Goal: Task Accomplishment & Management: Complete application form

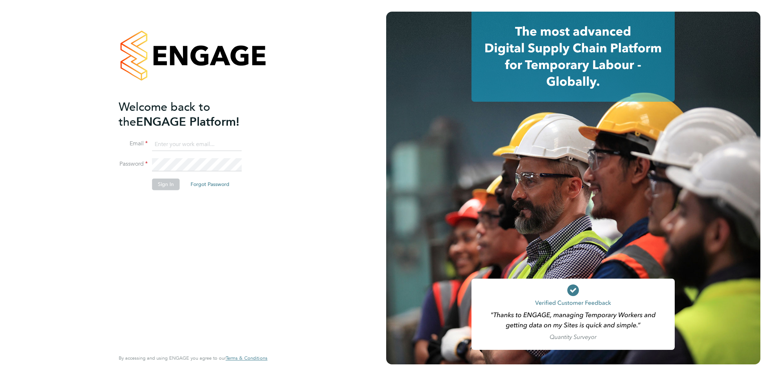
type input "[EMAIL_ADDRESS][DOMAIN_NAME]"
click at [172, 185] on button "Sign In" at bounding box center [166, 185] width 28 height 12
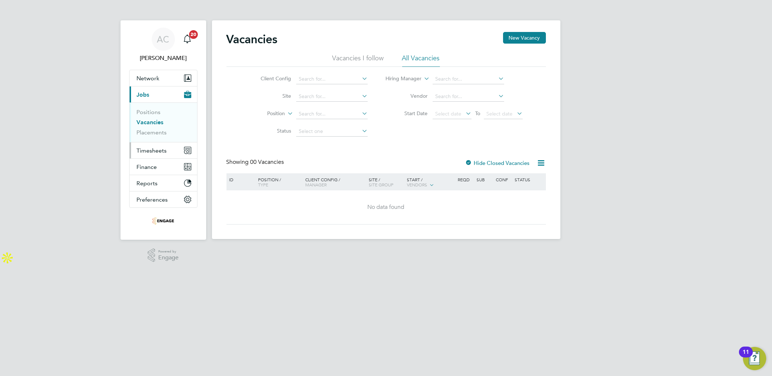
click at [148, 144] on button "Timesheets" at bounding box center [163, 150] width 67 height 16
click at [151, 124] on ul "Timesheets Expenses" at bounding box center [163, 133] width 67 height 29
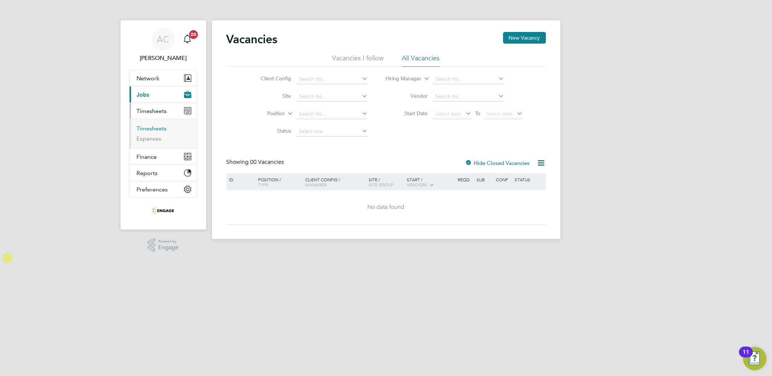
click at [151, 126] on link "Timesheets" at bounding box center [152, 128] width 30 height 7
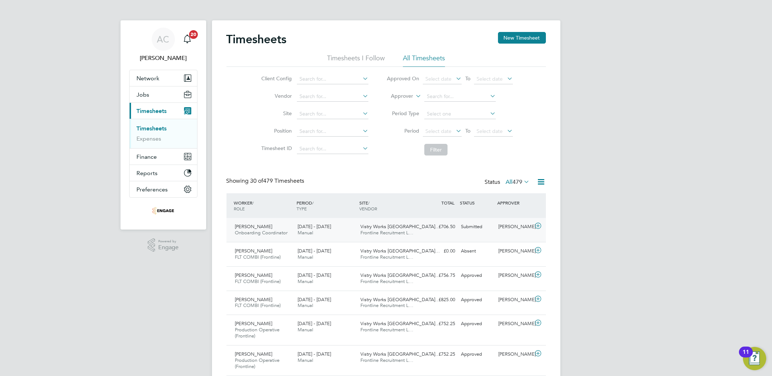
click at [537, 228] on icon at bounding box center [537, 226] width 9 height 6
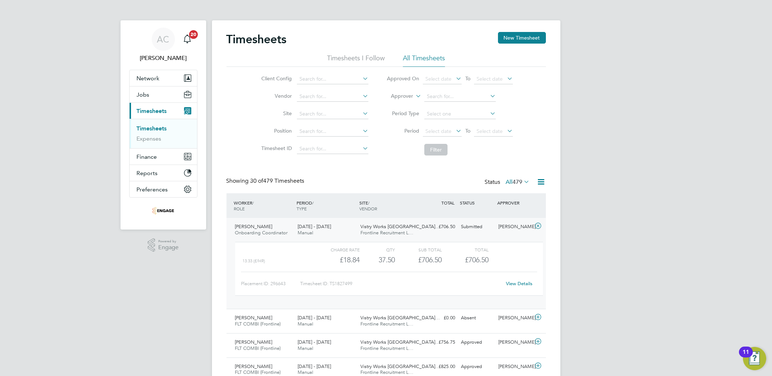
click at [508, 44] on div "Timesheets New Timesheet" at bounding box center [385, 43] width 319 height 22
click at [497, 36] on div "Timesheets New Timesheet" at bounding box center [385, 43] width 319 height 22
click at [497, 37] on div "Timesheets New Timesheet" at bounding box center [385, 43] width 319 height 22
click at [502, 37] on button "New Timesheet" at bounding box center [522, 38] width 48 height 12
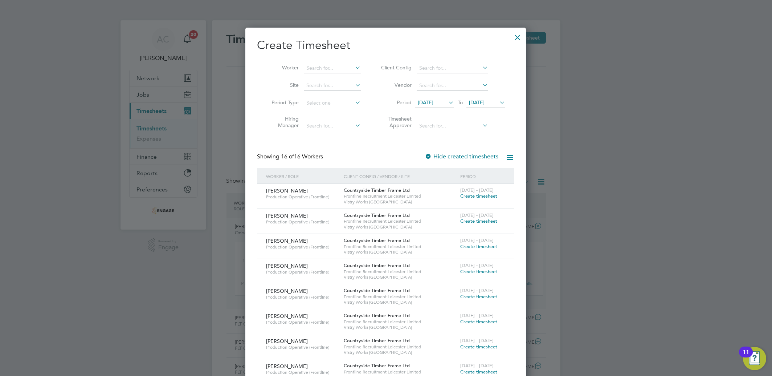
click at [474, 197] on span "Create timesheet" at bounding box center [478, 196] width 37 height 6
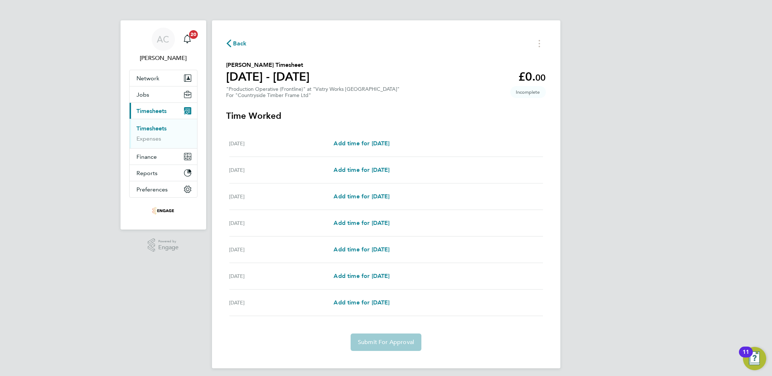
click at [150, 131] on link "Timesheets" at bounding box center [152, 128] width 30 height 7
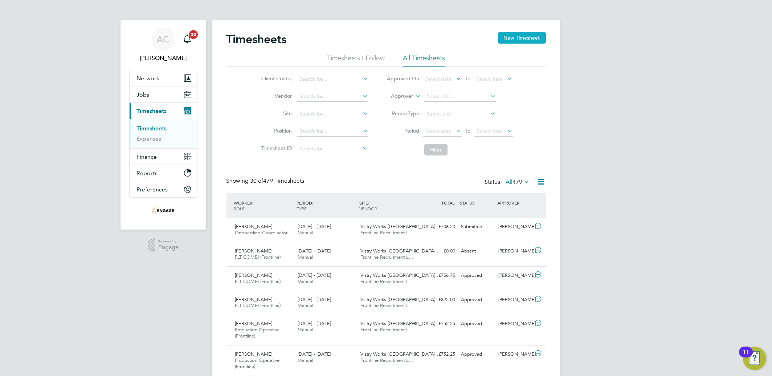
click at [523, 34] on button "New Timesheet" at bounding box center [522, 38] width 48 height 12
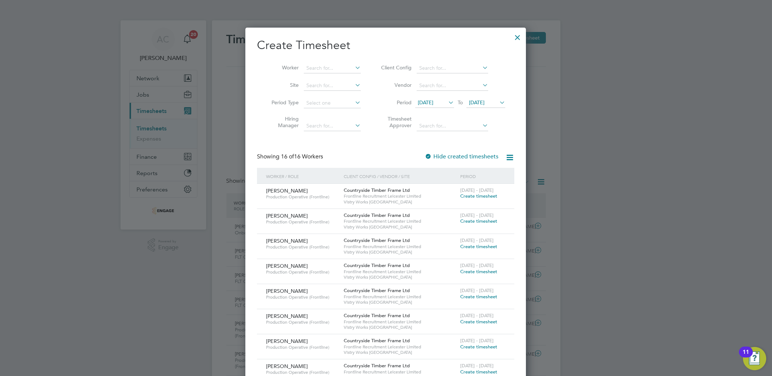
click at [475, 221] on span "Create timesheet" at bounding box center [478, 221] width 37 height 6
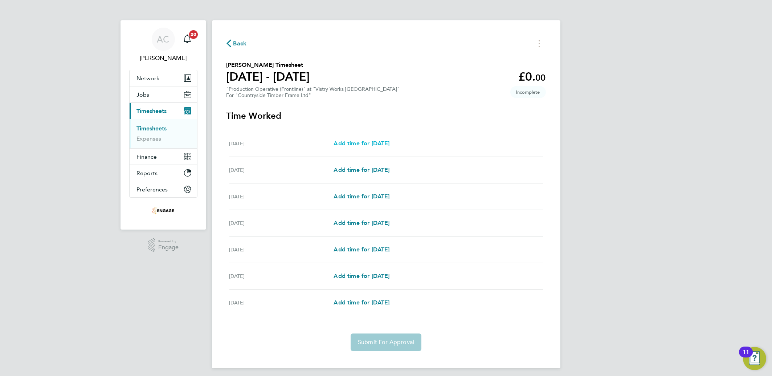
click at [361, 145] on span "Add time for [DATE]" at bounding box center [361, 143] width 56 height 7
select select "15"
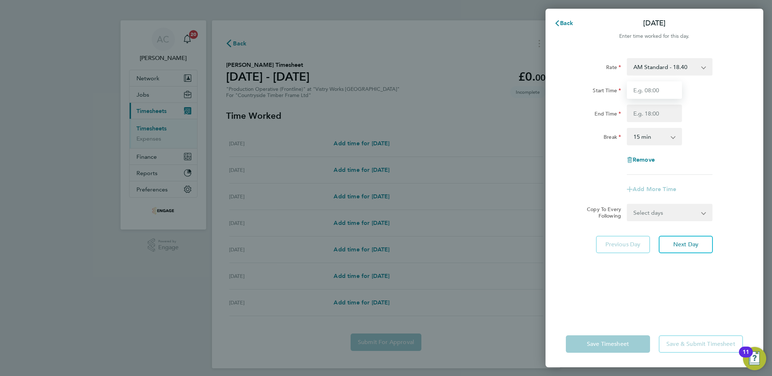
click at [664, 84] on input "Start Time" at bounding box center [654, 89] width 55 height 17
type input "06:00"
type input "14:00"
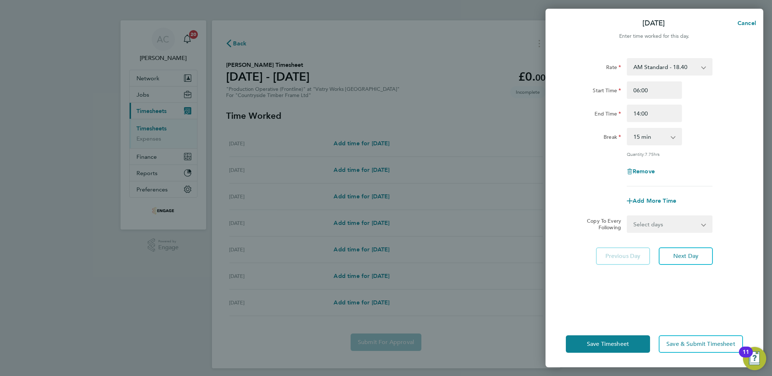
click at [640, 133] on select "0 min 15 min 30 min 45 min 60 min 75 min 90 min" at bounding box center [649, 136] width 45 height 16
select select "30"
click at [627, 128] on select "0 min 15 min 30 min 45 min 60 min 75 min 90 min" at bounding box center [649, 136] width 45 height 16
click at [629, 229] on select "Select days Day Weekday (Mon-Fri) Weekend (Sat-Sun) [DATE] [DATE] [DATE] [DATE]…" at bounding box center [665, 224] width 76 height 16
select select "WEEKDAY"
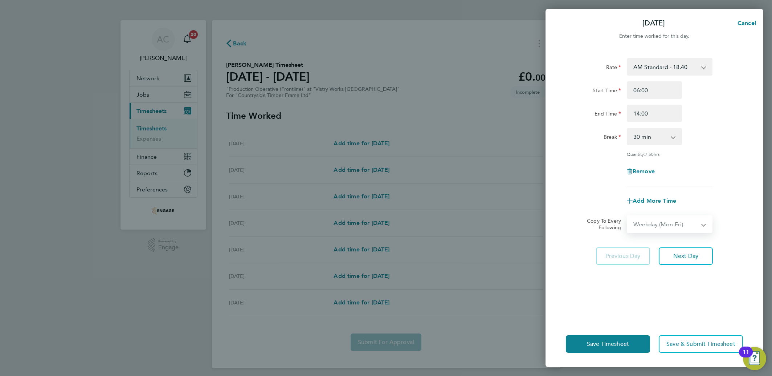
click at [627, 216] on select "Select days Day Weekday (Mon-Fri) Weekend (Sat-Sun) [DATE] [DATE] [DATE] [DATE]…" at bounding box center [665, 224] width 76 height 16
select select "[DATE]"
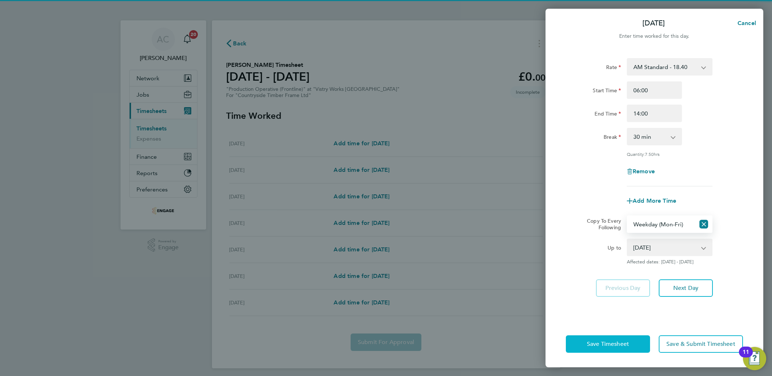
click at [613, 345] on span "Save Timesheet" at bounding box center [608, 343] width 42 height 7
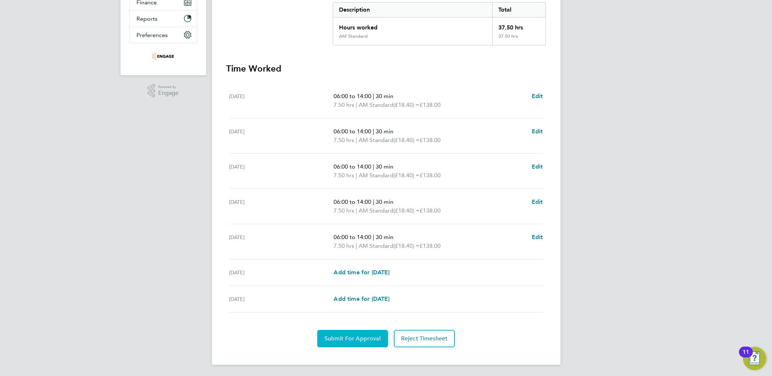
click at [359, 342] on button "Submit For Approval" at bounding box center [352, 337] width 71 height 17
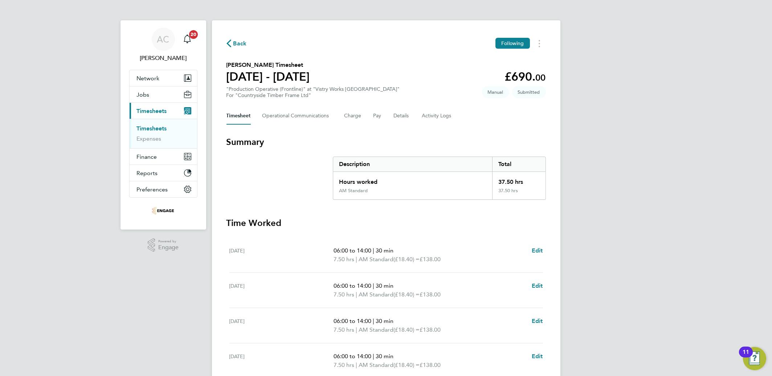
click at [157, 129] on link "Timesheets" at bounding box center [152, 128] width 30 height 7
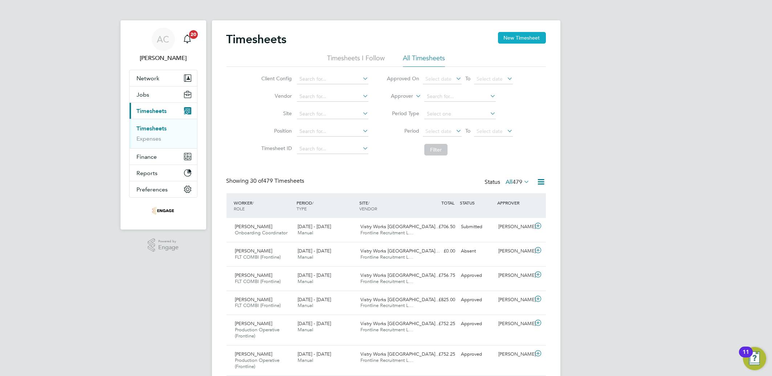
drag, startPoint x: 538, startPoint y: 33, endPoint x: 529, endPoint y: 38, distance: 10.3
click at [535, 33] on button "New Timesheet" at bounding box center [522, 38] width 48 height 12
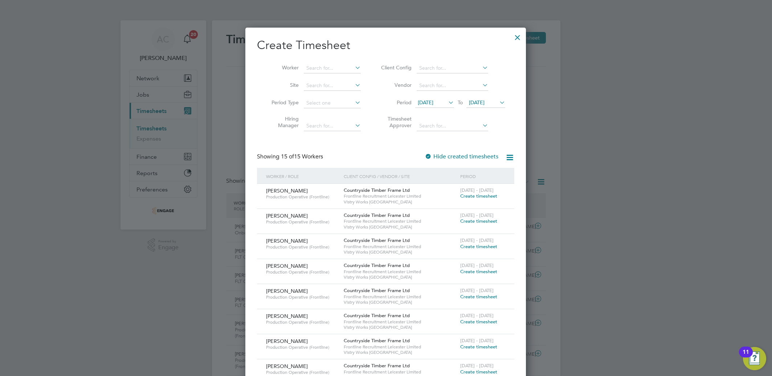
click at [477, 246] on span "Create timesheet" at bounding box center [478, 246] width 37 height 6
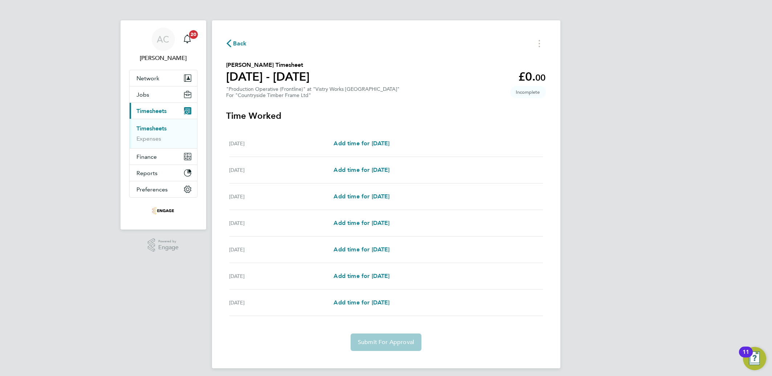
click at [369, 136] on div "[DATE] Add time for [DATE] Add time for [DATE]" at bounding box center [385, 143] width 313 height 26
click at [369, 140] on span "Add time for [DATE]" at bounding box center [361, 143] width 56 height 7
select select "15"
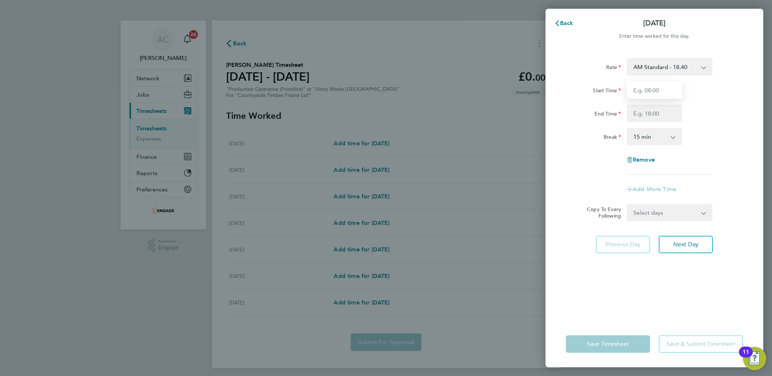
click at [651, 86] on input "Start Time" at bounding box center [654, 89] width 55 height 17
type input "06:00"
type input "14:00"
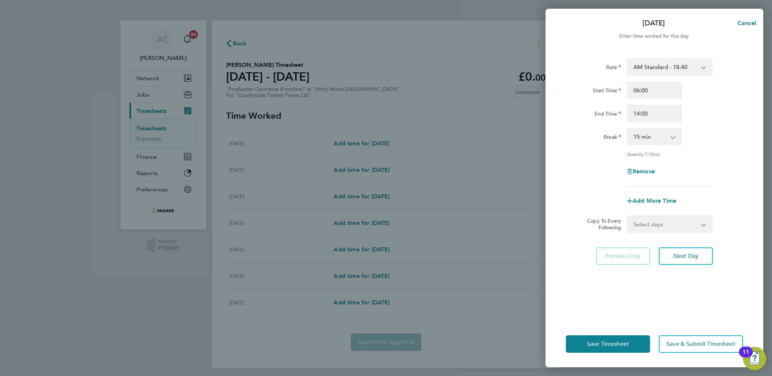
click at [633, 144] on select "0 min 15 min 30 min 45 min 60 min 75 min 90 min" at bounding box center [649, 136] width 45 height 16
select select "30"
click at [627, 128] on select "0 min 15 min 30 min 45 min 60 min 75 min 90 min" at bounding box center [649, 136] width 45 height 16
drag, startPoint x: 644, startPoint y: 216, endPoint x: 643, endPoint y: 221, distance: 5.4
click at [644, 216] on select "Select days Day Weekday (Mon-Fri) Weekend (Sat-Sun) [DATE] [DATE] [DATE] [DATE]…" at bounding box center [665, 224] width 76 height 16
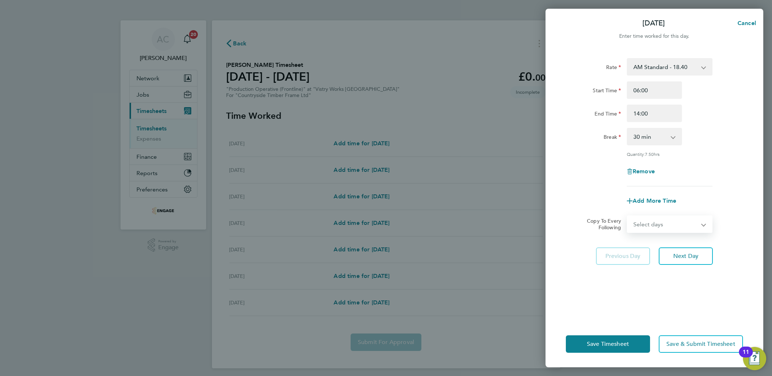
select select "WEEKDAY"
click at [627, 216] on select "Select days Day Weekday (Mon-Fri) Weekend (Sat-Sun) [DATE] [DATE] [DATE] [DATE]…" at bounding box center [665, 224] width 76 height 16
select select "[DATE]"
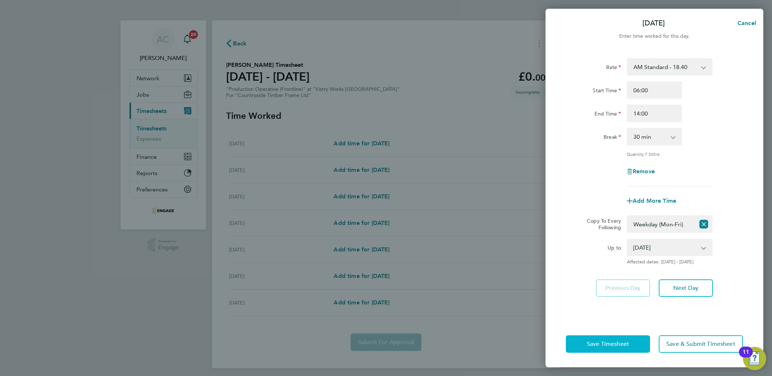
click at [638, 343] on button "Save Timesheet" at bounding box center [608, 343] width 84 height 17
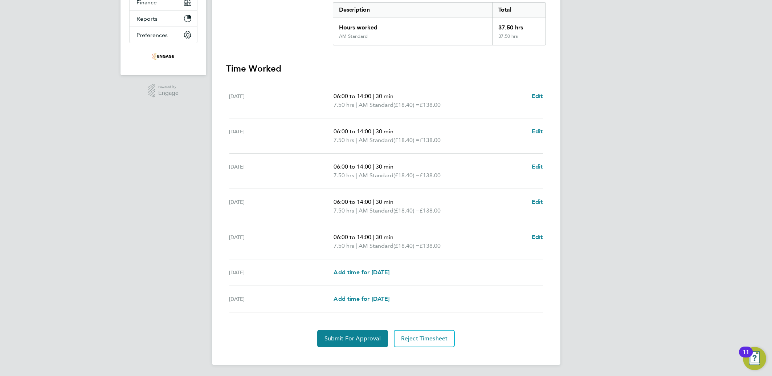
click at [547, 237] on div "Back Following [PERSON_NAME] Timesheet [DATE] - [DATE] £690. 00 "Production Ope…" at bounding box center [386, 115] width 348 height 498
click at [542, 236] on span "Edit" at bounding box center [537, 236] width 11 height 7
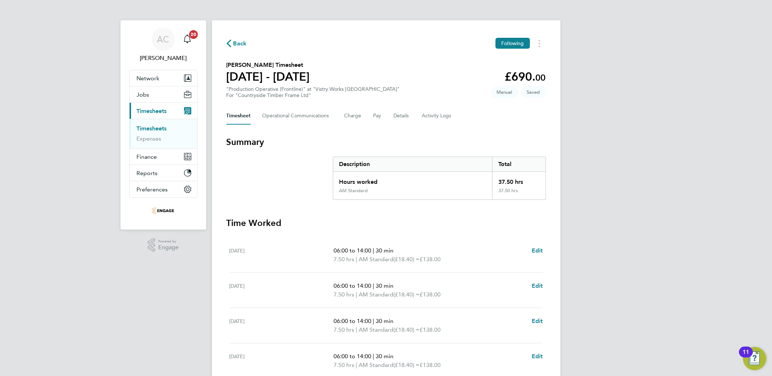
select select "30"
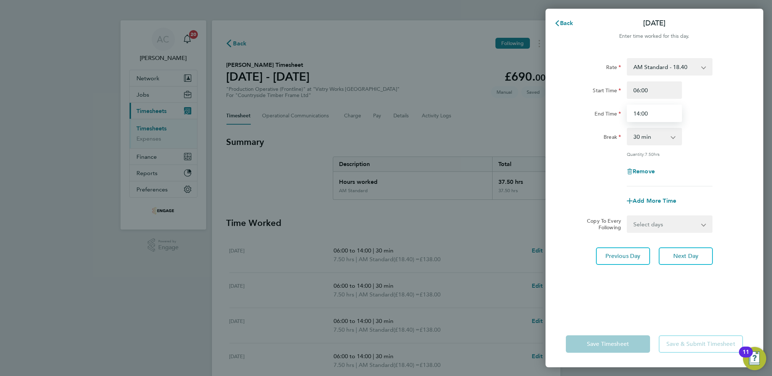
drag, startPoint x: 648, startPoint y: 113, endPoint x: 614, endPoint y: 111, distance: 34.2
click at [614, 111] on div "End Time 14:00" at bounding box center [654, 112] width 183 height 17
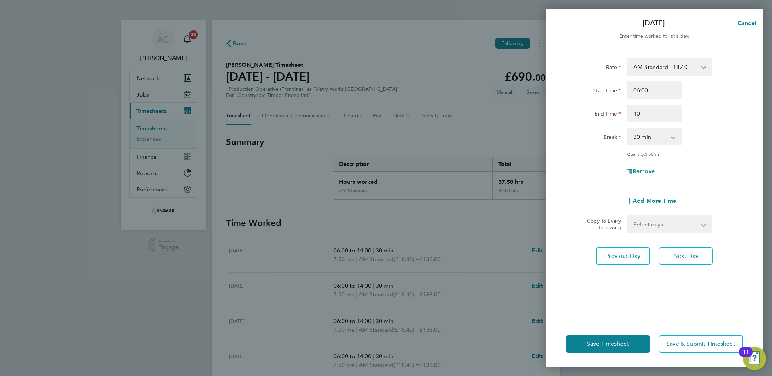
type input "10:00"
click at [590, 104] on div "End Time" at bounding box center [593, 111] width 55 height 15
click at [635, 131] on select "0 min 15 min 30 min 45 min 60 min 75 min 90 min" at bounding box center [649, 136] width 45 height 16
select select "0"
click at [627, 128] on select "0 min 15 min 30 min 45 min 60 min 75 min 90 min" at bounding box center [649, 136] width 45 height 16
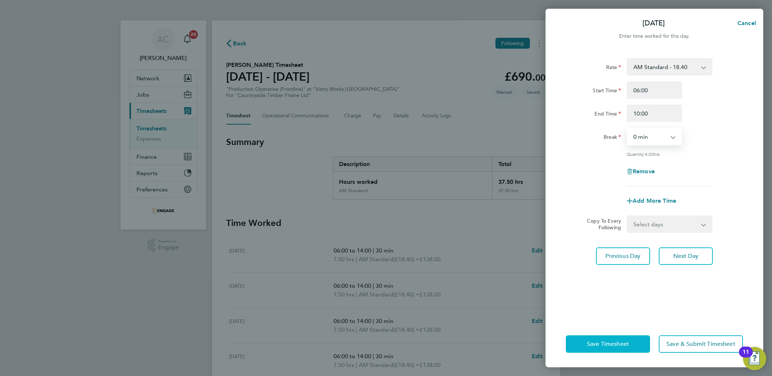
click at [595, 348] on button "Save Timesheet" at bounding box center [608, 343] width 84 height 17
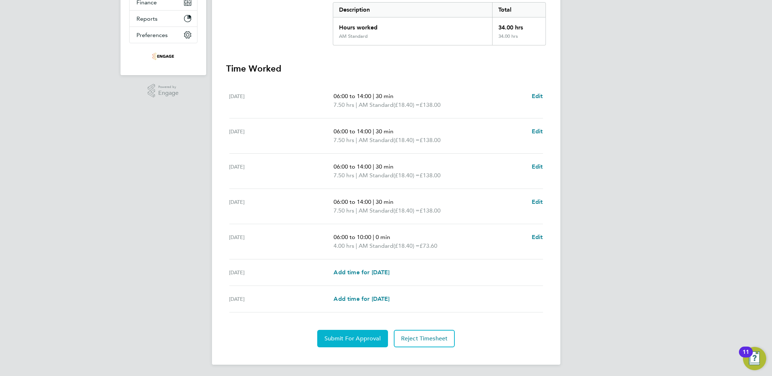
click at [377, 337] on span "Submit For Approval" at bounding box center [352, 338] width 56 height 7
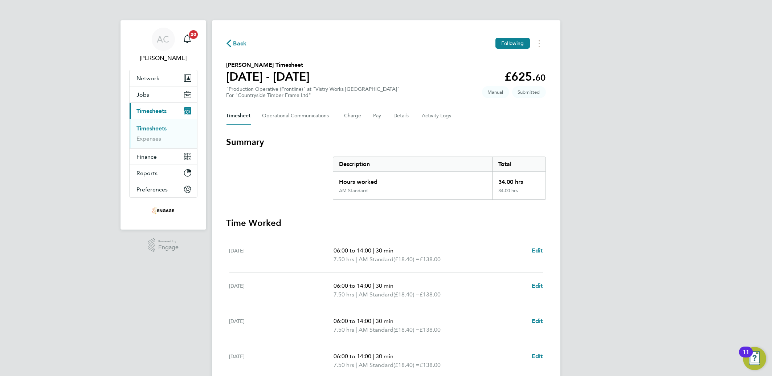
click at [144, 129] on link "Timesheets" at bounding box center [152, 128] width 30 height 7
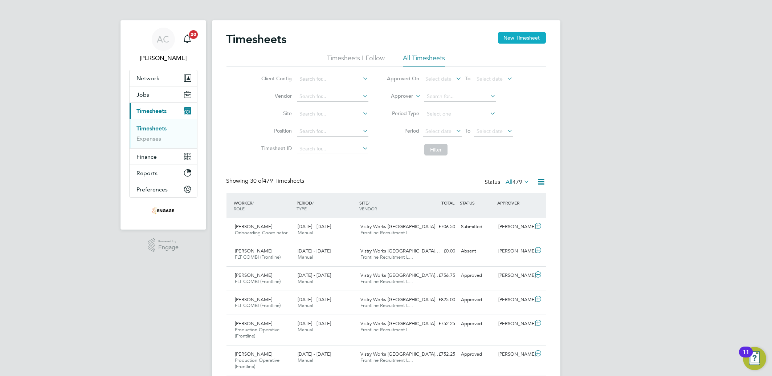
click at [530, 36] on button "New Timesheet" at bounding box center [522, 38] width 48 height 12
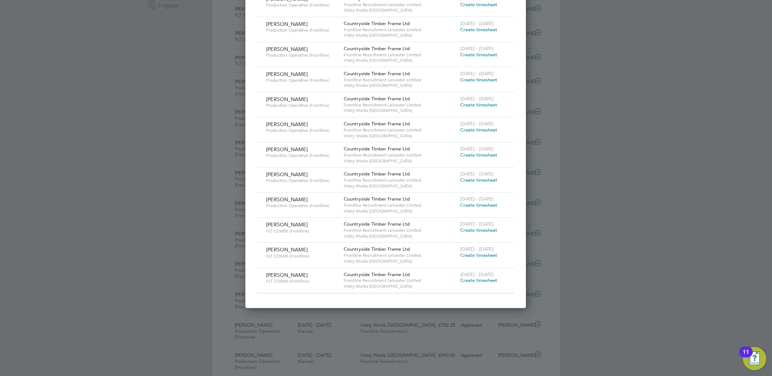
click at [482, 255] on span "Create timesheet" at bounding box center [478, 255] width 37 height 6
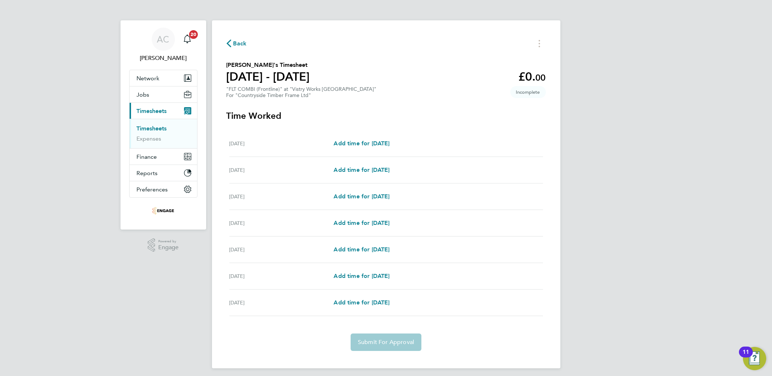
click at [373, 136] on div "[DATE] Add time for [DATE] Add time for [DATE]" at bounding box center [385, 143] width 313 height 26
click at [373, 139] on link "Add time for [DATE]" at bounding box center [361, 143] width 56 height 9
select select "15"
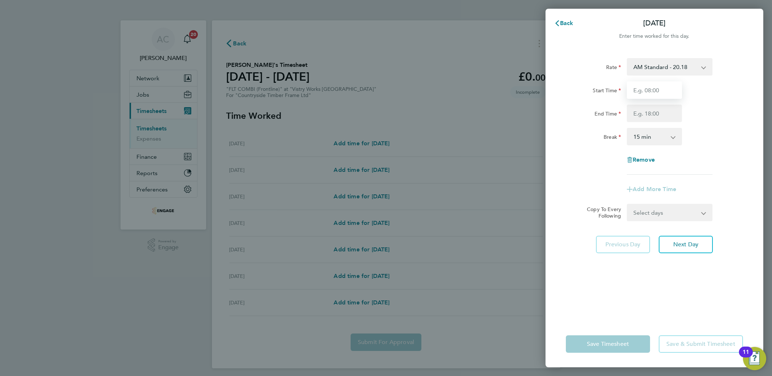
click at [645, 87] on input "Start Time" at bounding box center [654, 89] width 55 height 17
type input "06:00"
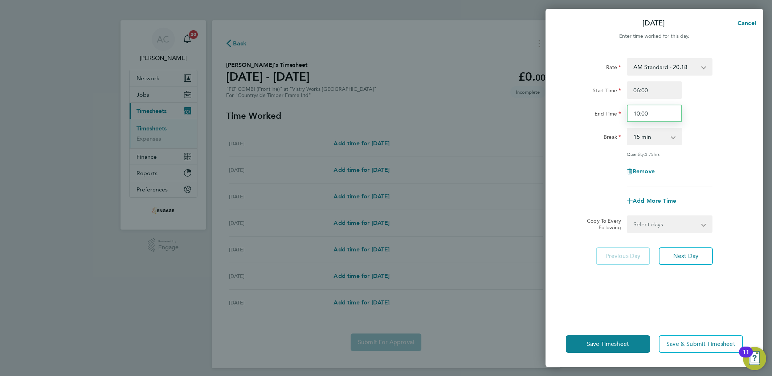
drag, startPoint x: 648, startPoint y: 118, endPoint x: 593, endPoint y: 104, distance: 56.9
click at [594, 104] on div "End Time 10:00" at bounding box center [654, 112] width 183 height 17
type input "14:00"
click at [593, 103] on div "Start Time 06:00 End Time 14:00" at bounding box center [654, 101] width 183 height 41
click at [663, 136] on select "0 min 15 min 30 min 45 min 60 min 75 min 90 min" at bounding box center [649, 136] width 45 height 16
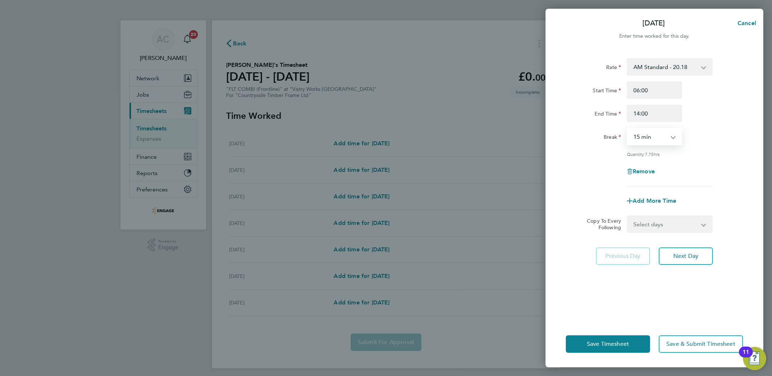
select select "30"
click at [627, 128] on select "0 min 15 min 30 min 45 min 60 min 75 min 90 min" at bounding box center [649, 136] width 45 height 16
click at [648, 225] on select "Select days Day Weekday (Mon-Fri) Weekend (Sat-Sun) [DATE] [DATE] [DATE] [DATE]…" at bounding box center [665, 224] width 76 height 16
select select "WEEKDAY"
click at [627, 216] on select "Select days Day Weekday (Mon-Fri) Weekend (Sat-Sun) [DATE] [DATE] [DATE] [DATE]…" at bounding box center [665, 224] width 76 height 16
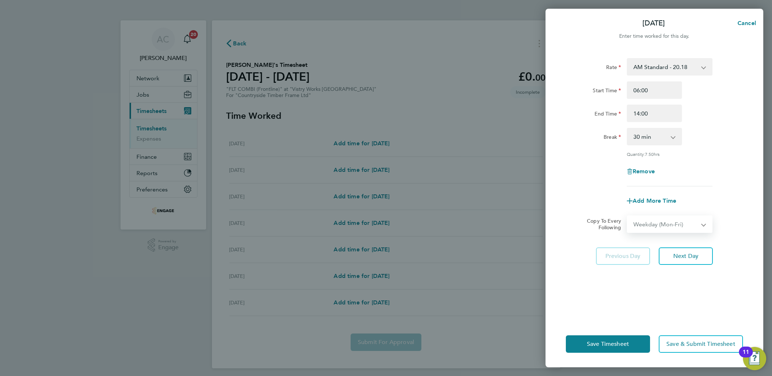
select select "[DATE]"
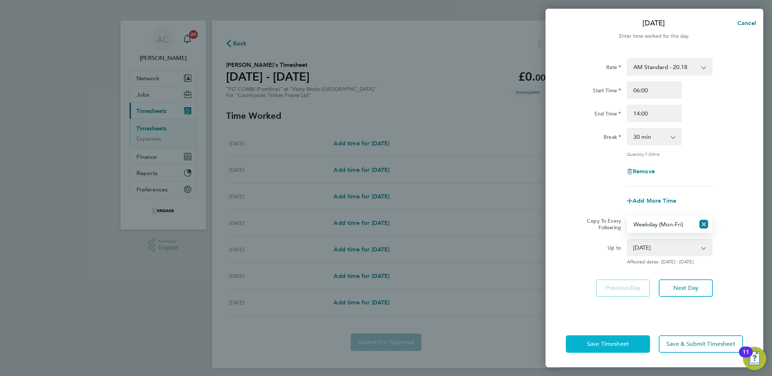
click at [582, 338] on button "Save Timesheet" at bounding box center [608, 343] width 84 height 17
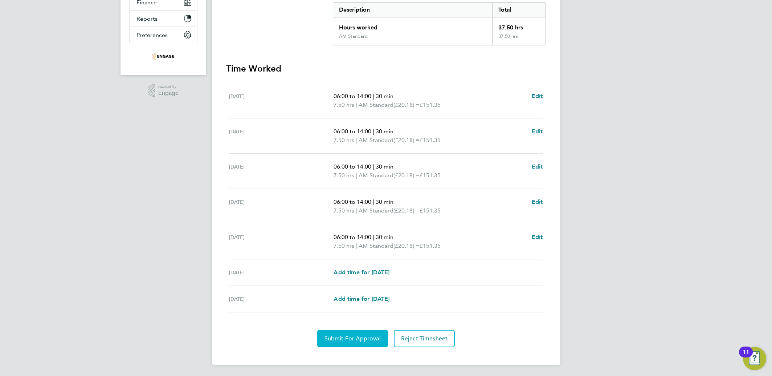
click at [341, 339] on span "Submit For Approval" at bounding box center [352, 338] width 56 height 7
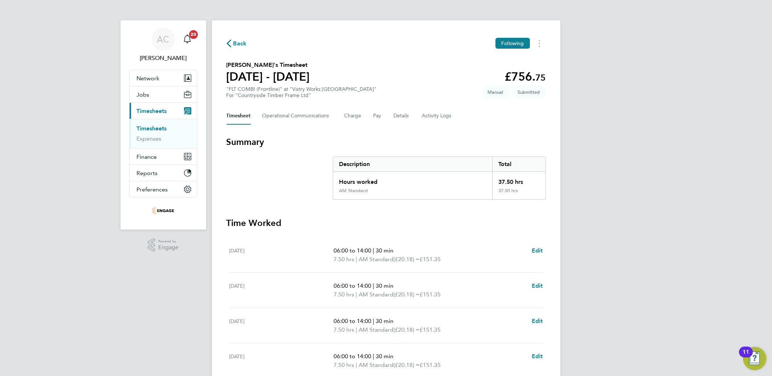
click at [143, 125] on link "Timesheets" at bounding box center [152, 128] width 30 height 7
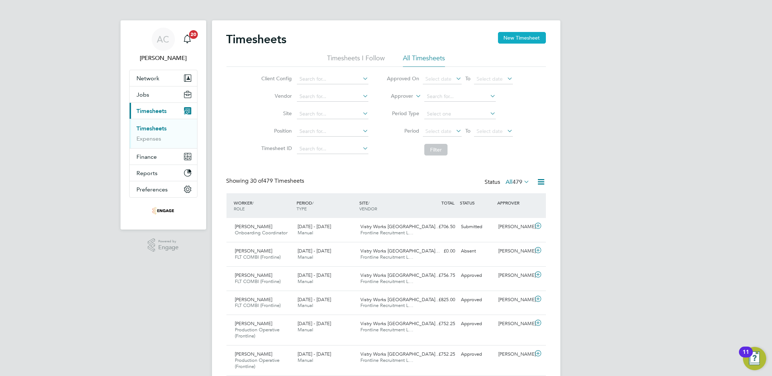
click at [509, 39] on button "New Timesheet" at bounding box center [522, 38] width 48 height 12
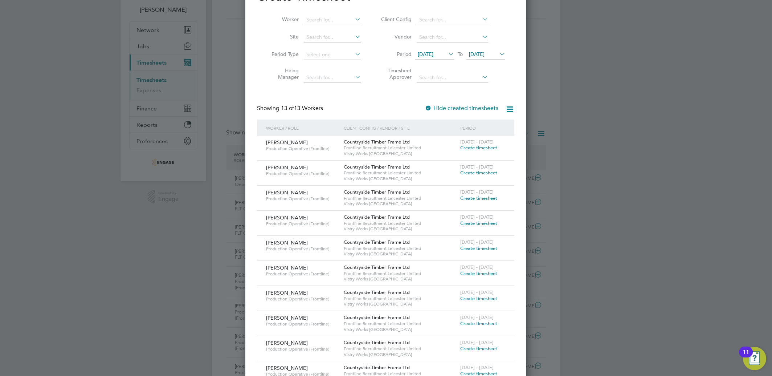
click at [485, 296] on span "Create timesheet" at bounding box center [478, 298] width 37 height 6
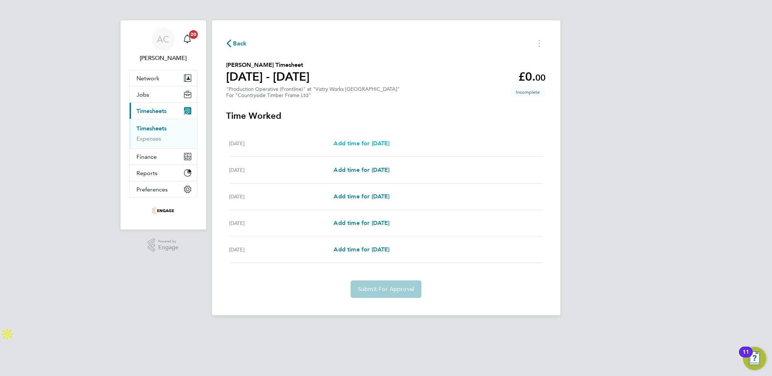
click at [354, 139] on link "Add time for [DATE]" at bounding box center [361, 143] width 56 height 9
select select "15"
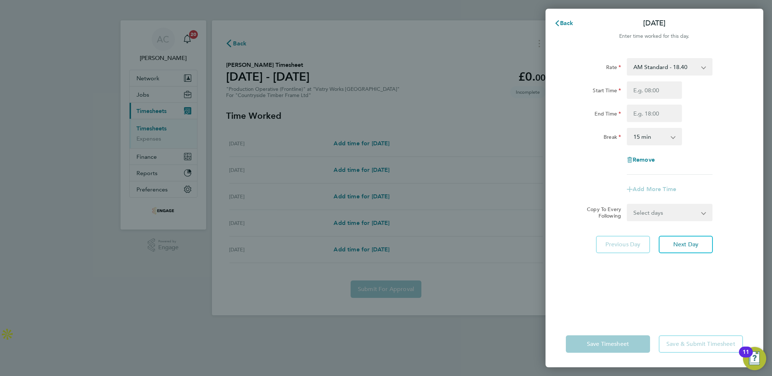
click at [650, 57] on div "Rate AM Standard - 18.40 PM Standard - 20.06 PM OT 2 - 40.11 PM OT 1 - 30.08 OT…" at bounding box center [654, 184] width 218 height 271
click at [640, 64] on select "AM Standard - 18.40 PM Standard - 20.06 PM OT 2 - 40.11 PM OT 1 - 30.08 OT2 - 3…" at bounding box center [664, 67] width 75 height 16
select select "15"
click at [659, 85] on input "Start Time" at bounding box center [654, 89] width 55 height 17
type input "14:00"
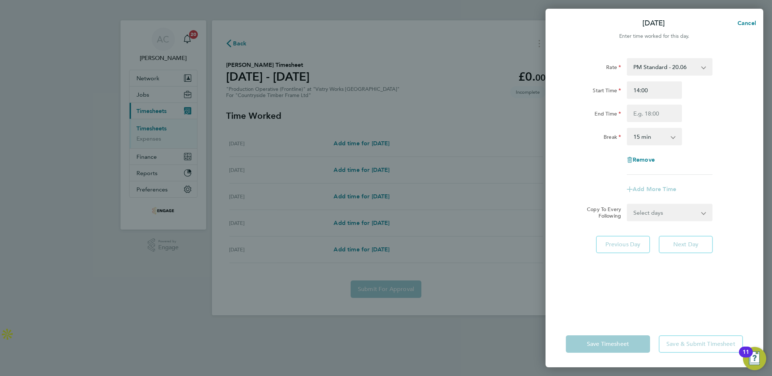
click at [617, 73] on div "Rate" at bounding box center [593, 66] width 61 height 17
click at [648, 114] on input "End Time" at bounding box center [654, 112] width 55 height 17
type input "22:30"
click at [644, 139] on select "0 min 15 min 30 min 45 min 60 min 75 min 90 min" at bounding box center [649, 136] width 45 height 16
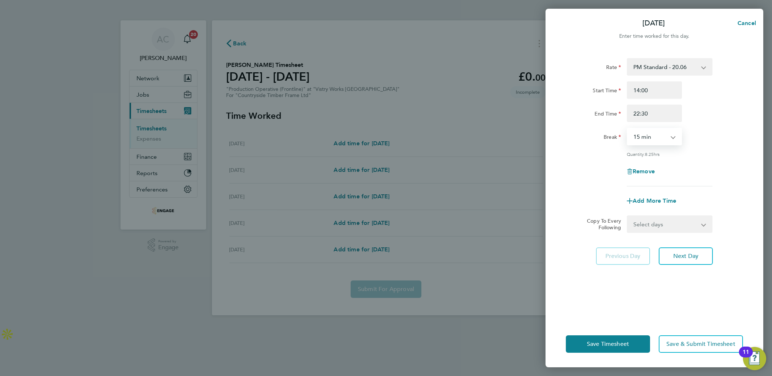
select select "30"
click at [627, 128] on select "0 min 15 min 30 min 45 min 60 min 75 min 90 min" at bounding box center [649, 136] width 45 height 16
click at [640, 222] on select "Select days Day [DATE] [DATE] [DATE] [DATE]" at bounding box center [665, 224] width 76 height 16
drag, startPoint x: 565, startPoint y: 224, endPoint x: 571, endPoint y: 225, distance: 6.2
click at [565, 224] on div "Copy To Every Following Select days Day [DATE] [DATE] [DATE] [DATE]" at bounding box center [654, 223] width 183 height 17
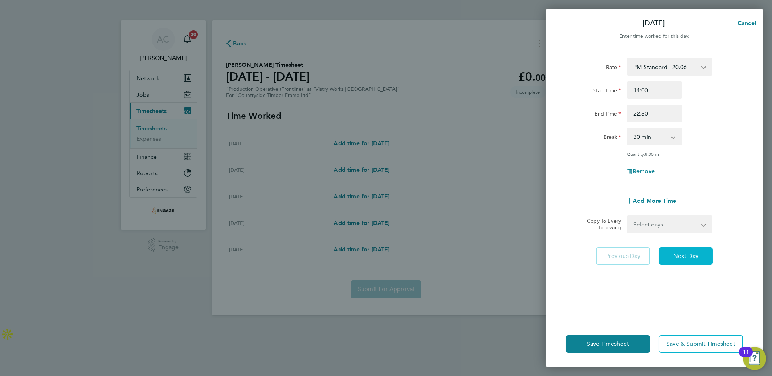
click at [685, 262] on button "Next Day" at bounding box center [685, 255] width 54 height 17
select select "15"
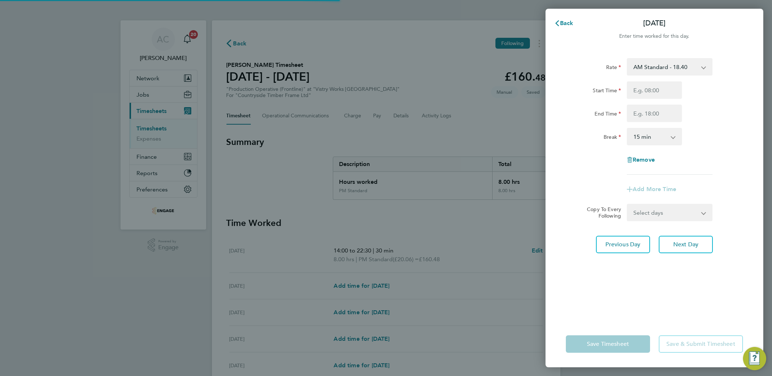
drag, startPoint x: 659, startPoint y: 69, endPoint x: 657, endPoint y: 76, distance: 7.6
click at [659, 69] on select "AM Standard - 18.40 PM Standard - 20.06 PM OT 2 - 40.11 PM OT 1 - 30.08 OT2 - 3…" at bounding box center [664, 67] width 75 height 16
select select "15"
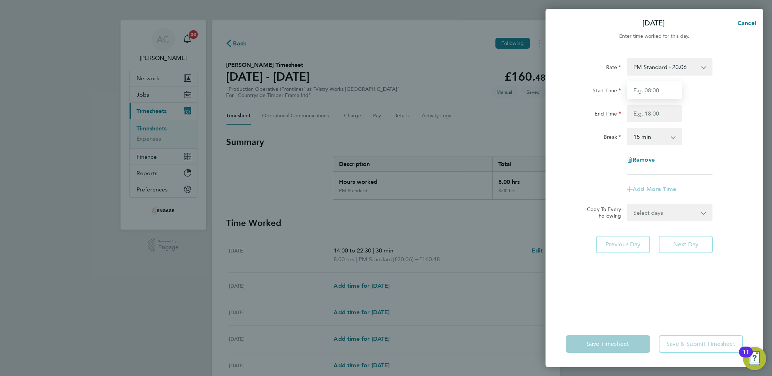
click at [645, 95] on input "Start Time" at bounding box center [654, 89] width 55 height 17
type input "14:00"
type input "18:00"
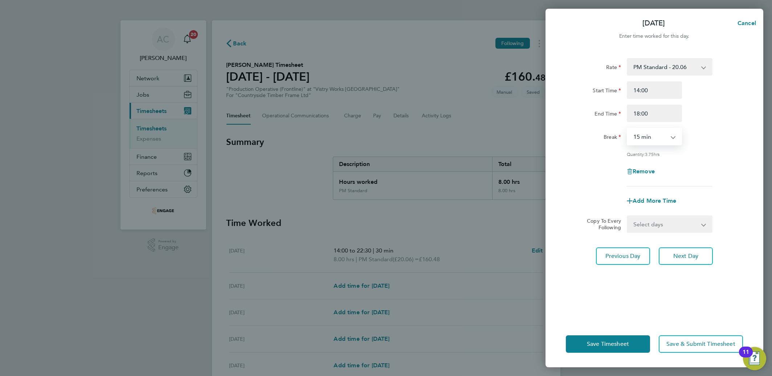
click at [655, 135] on select "0 min 15 min 30 min 45 min 60 min 75 min 90 min" at bounding box center [649, 136] width 45 height 16
select select "0"
click at [627, 128] on select "0 min 15 min 30 min 45 min 60 min 75 min 90 min" at bounding box center [649, 136] width 45 height 16
click at [672, 247] on button "Next Day" at bounding box center [685, 255] width 54 height 17
select select "15"
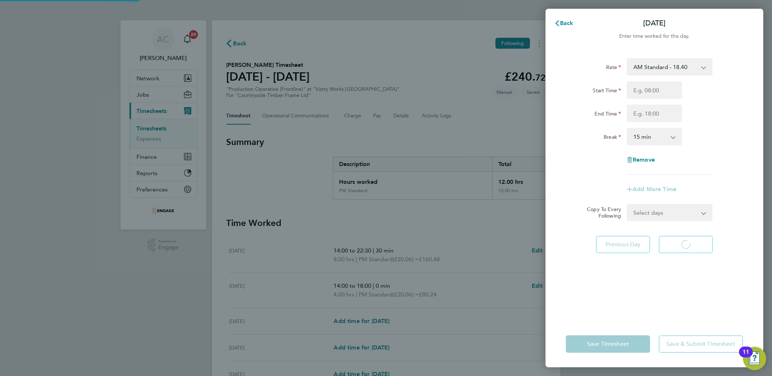
select select "15"
click at [706, 243] on button "Next Day" at bounding box center [685, 243] width 54 height 17
select select "15"
click at [654, 68] on select "AM Standard - 18.40 PM Standard - 20.06 PM OT 2 - 40.11 PM OT 1 - 30.08 OT2 - 3…" at bounding box center [664, 67] width 75 height 16
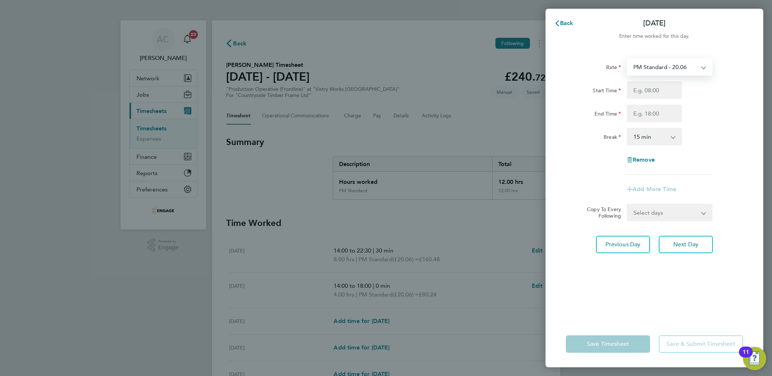
select select "15"
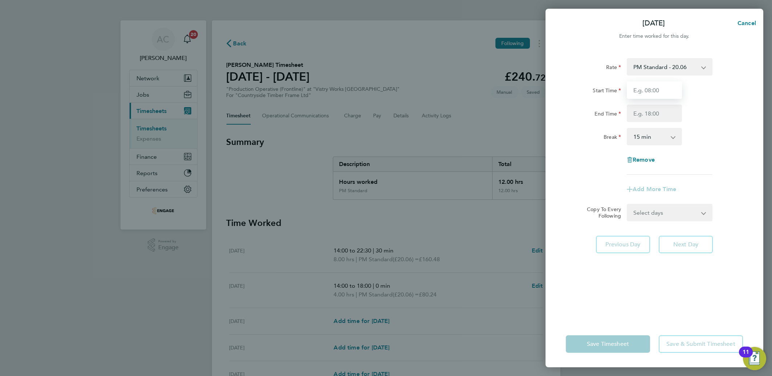
click at [647, 92] on input "Start Time" at bounding box center [654, 89] width 55 height 17
type input "14:00"
click at [586, 93] on div "Start Time" at bounding box center [593, 88] width 55 height 15
click at [638, 112] on input "End Time" at bounding box center [654, 112] width 55 height 17
type input "22:30"
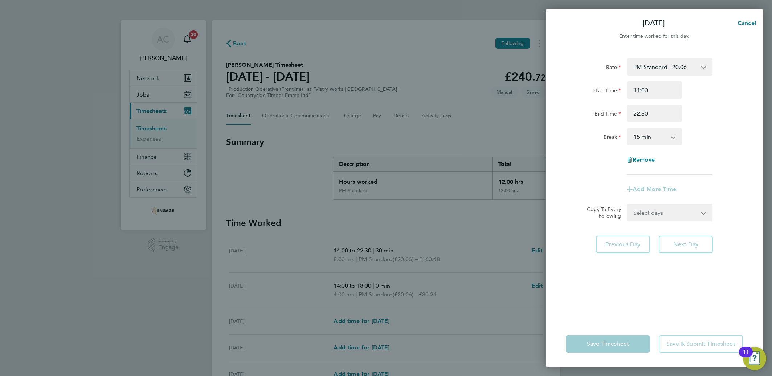
click at [656, 138] on select "0 min 15 min 30 min 45 min 60 min 75 min 90 min" at bounding box center [649, 136] width 45 height 16
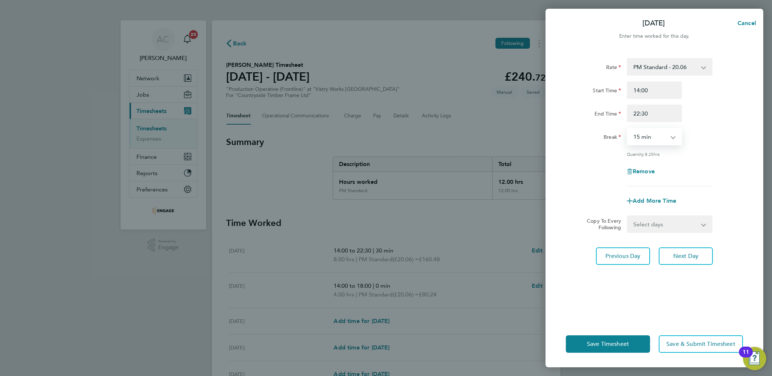
select select "30"
click at [627, 128] on select "0 min 15 min 30 min 45 min 60 min 75 min 90 min" at bounding box center [649, 136] width 45 height 16
click at [688, 258] on span "Next Day" at bounding box center [685, 255] width 25 height 7
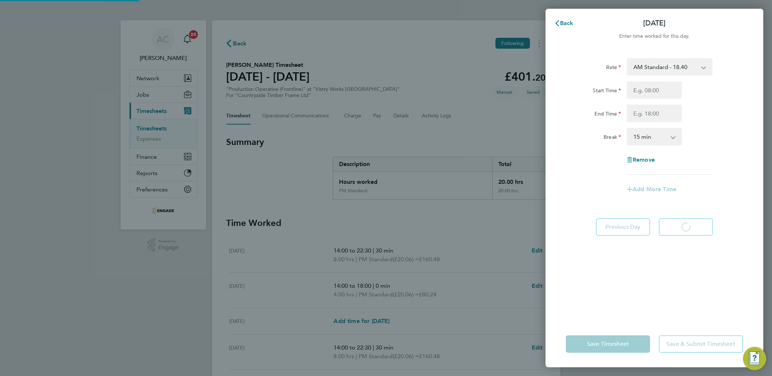
select select "15"
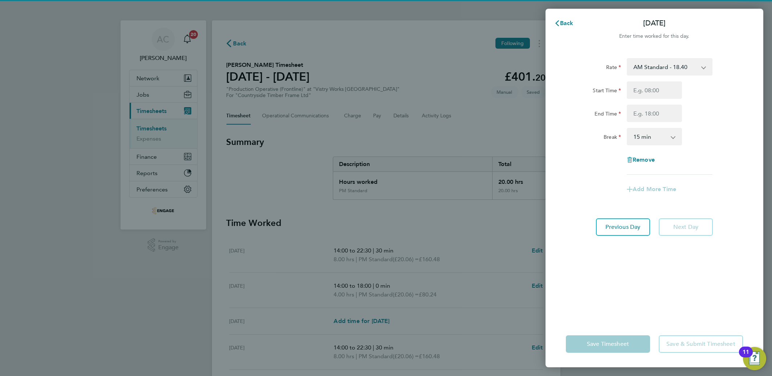
drag, startPoint x: 647, startPoint y: 70, endPoint x: 649, endPoint y: 74, distance: 5.2
click at [647, 70] on select "AM Standard - 18.40 PM Standard - 20.06 PM OT 2 - 40.11 PM OT 1 - 30.08 OT2 - 3…" at bounding box center [664, 67] width 75 height 16
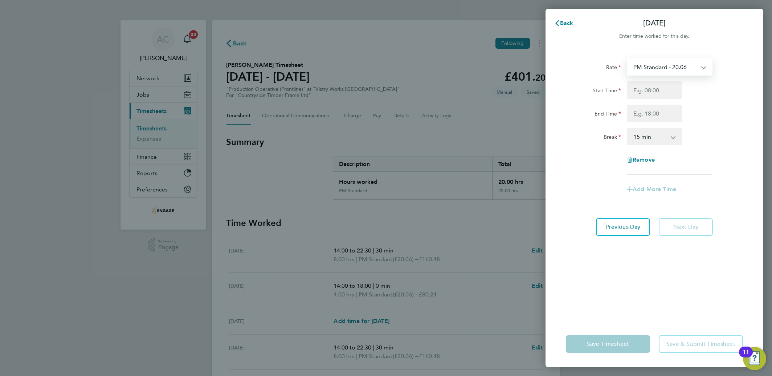
select select "15"
click at [646, 98] on input "Start Time" at bounding box center [654, 89] width 55 height 17
type input "14:00"
type input "20:00"
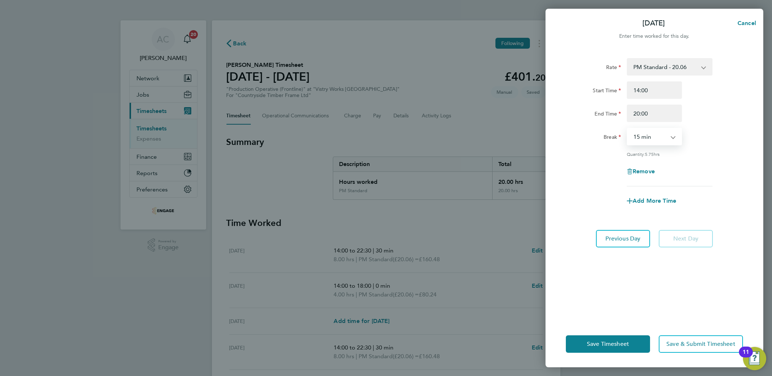
select select "30"
click at [614, 337] on button "Save Timesheet" at bounding box center [608, 343] width 84 height 17
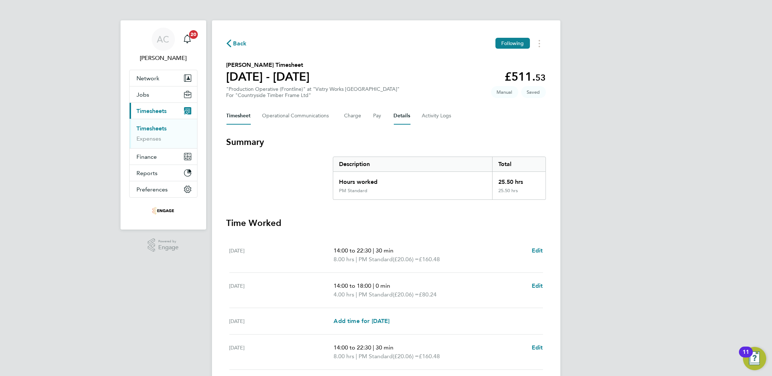
click at [399, 119] on button "Details" at bounding box center [402, 115] width 17 height 17
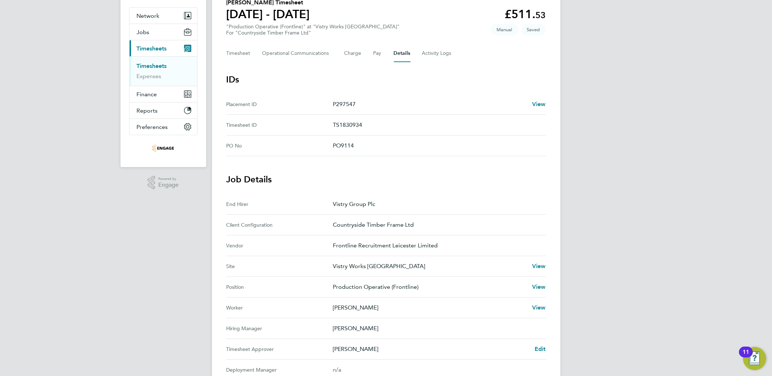
scroll to position [145, 0]
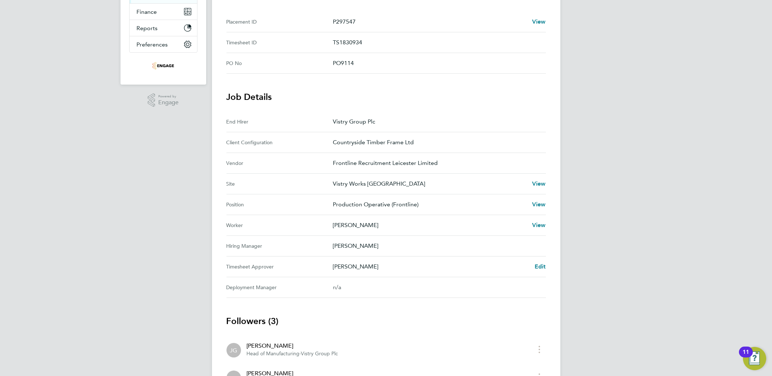
click at [546, 265] on div "Back Following [PERSON_NAME] Timesheet [DATE] - [DATE] £511. 53 "Production Ope…" at bounding box center [386, 166] width 348 height 580
click at [541, 264] on span "Edit" at bounding box center [539, 266] width 11 height 7
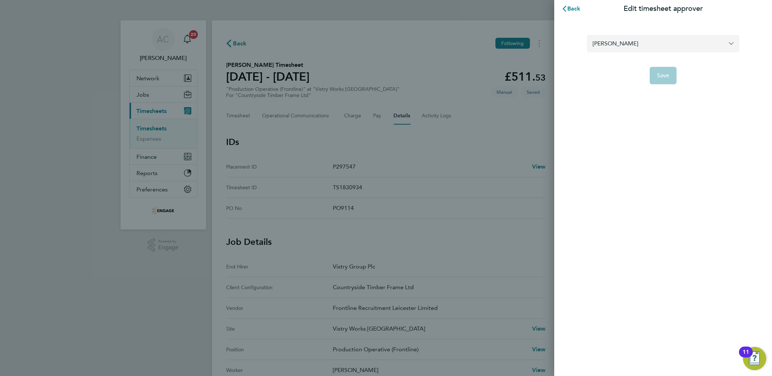
click at [593, 48] on input "[PERSON_NAME]" at bounding box center [663, 43] width 152 height 17
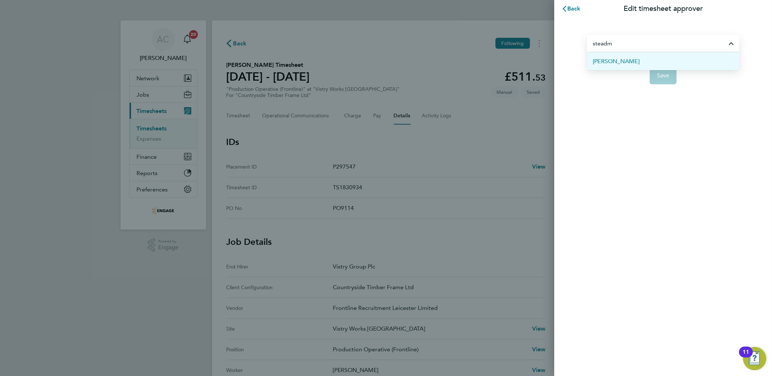
click at [635, 58] on li "[PERSON_NAME]" at bounding box center [663, 61] width 152 height 18
type input "[PERSON_NAME]"
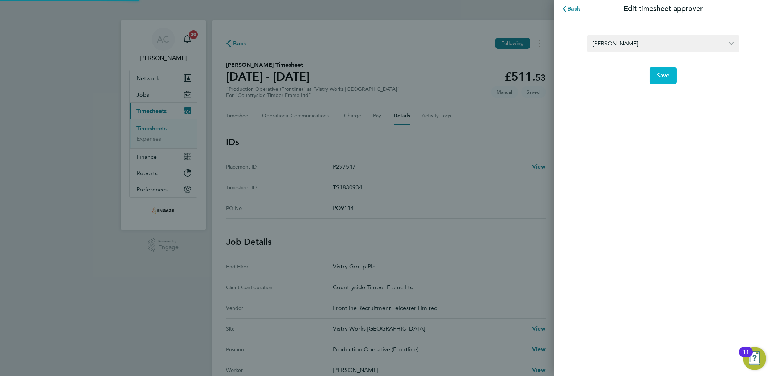
click at [661, 78] on span "Save" at bounding box center [663, 75] width 13 height 7
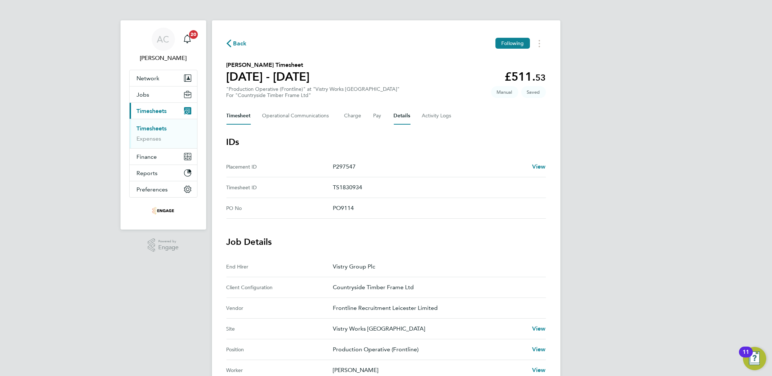
click at [235, 111] on button "Timesheet" at bounding box center [238, 115] width 24 height 17
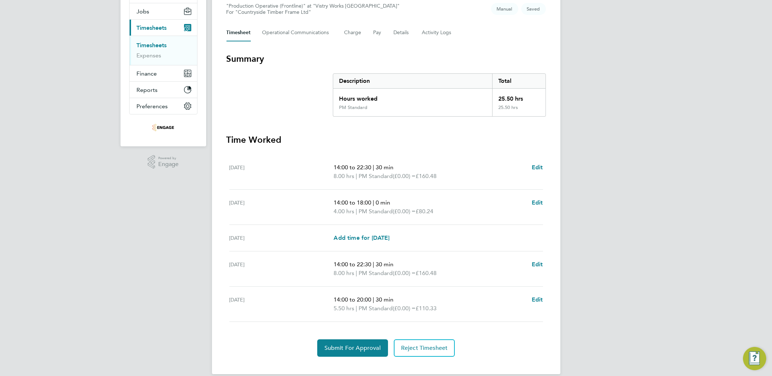
scroll to position [92, 0]
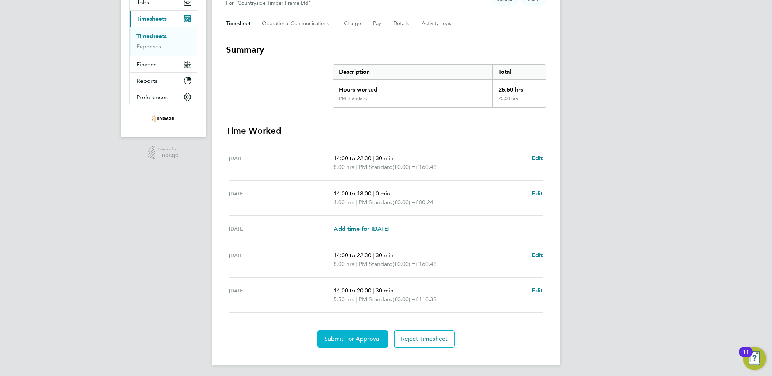
click at [328, 340] on span "Submit For Approval" at bounding box center [352, 338] width 56 height 7
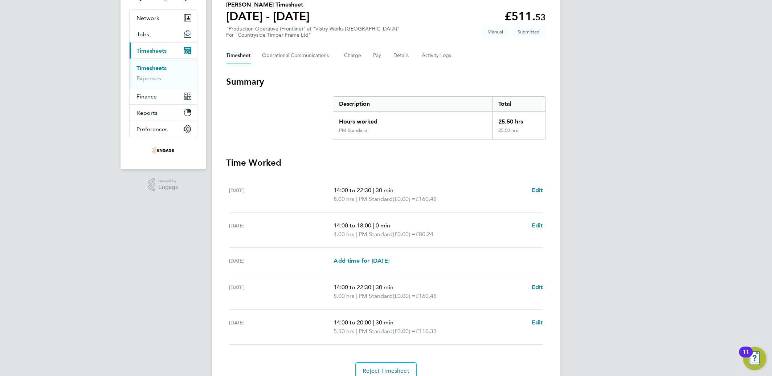
scroll to position [43, 0]
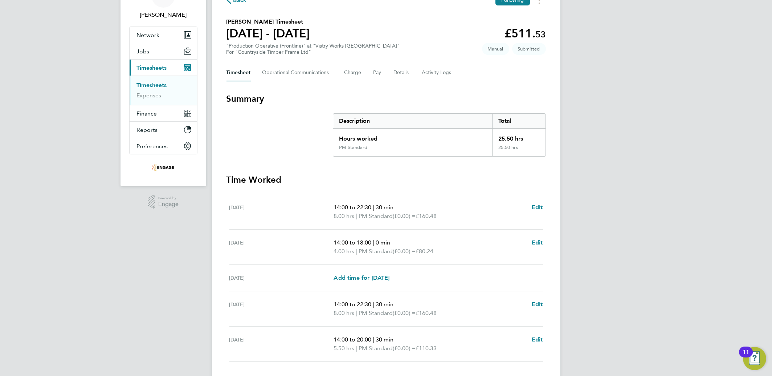
click at [143, 81] on ul "Timesheets Expenses" at bounding box center [163, 89] width 67 height 29
click at [144, 88] on link "Timesheets" at bounding box center [152, 85] width 30 height 7
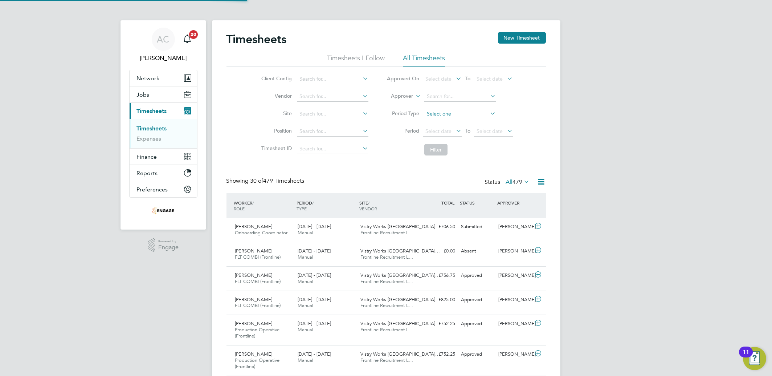
scroll to position [4, 4]
click at [513, 41] on button "New Timesheet" at bounding box center [522, 38] width 48 height 12
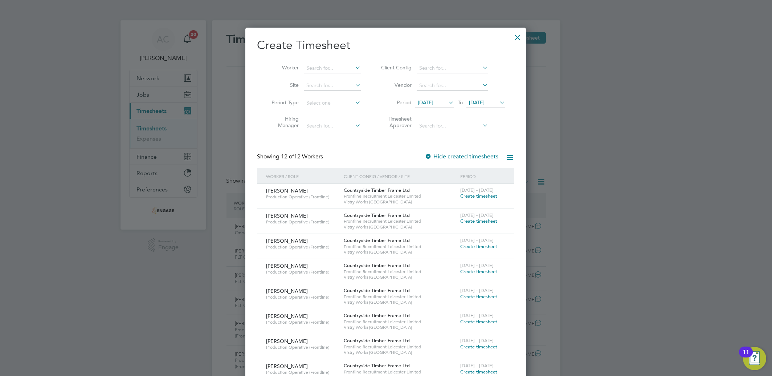
click at [472, 194] on span "Create timesheet" at bounding box center [478, 196] width 37 height 6
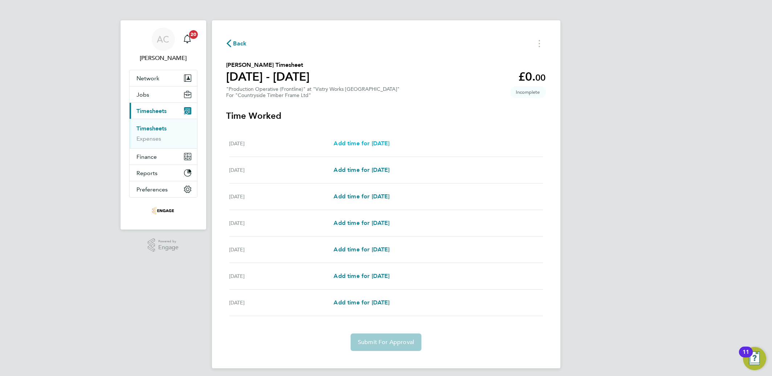
click at [361, 142] on span "Add time for [DATE]" at bounding box center [361, 143] width 56 height 7
select select "15"
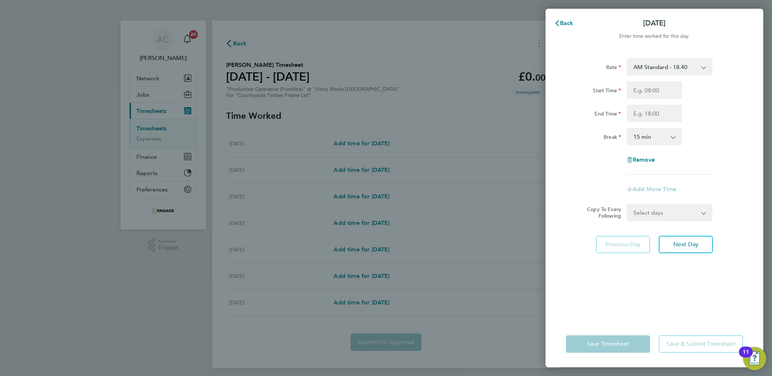
click at [637, 72] on select "AM Standard - 18.40 PM OT 2 - 40.11 PM OT 1 - 30.08 OT 1 - 27.60 OT2 - 36.80 PM…" at bounding box center [664, 67] width 75 height 16
select select "15"
click at [641, 106] on input "End Time" at bounding box center [654, 112] width 55 height 17
click at [638, 95] on input "Start Time" at bounding box center [654, 89] width 55 height 17
type input "14:00"
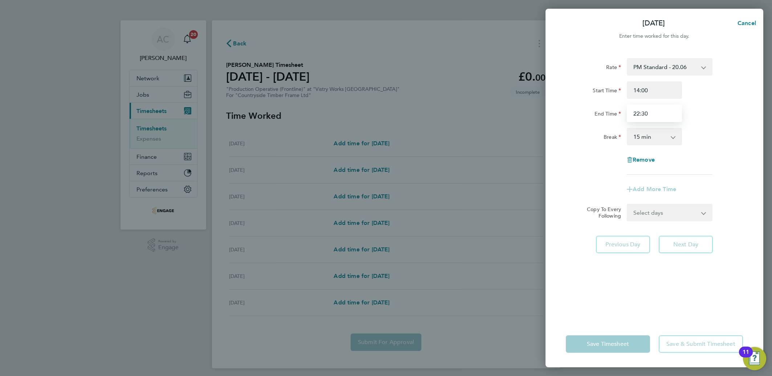
type input "22:30"
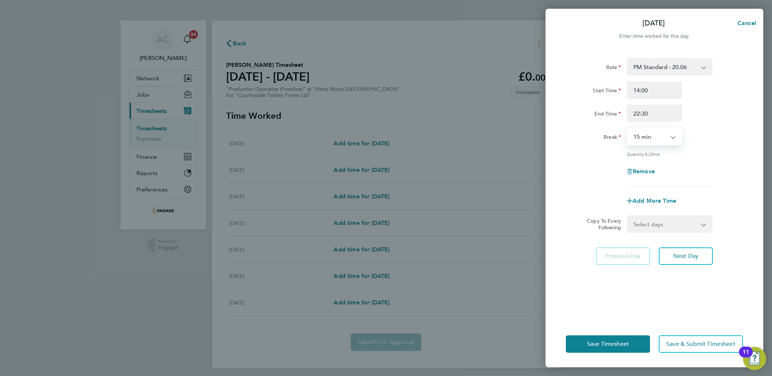
select select "30"
click at [662, 228] on select "Select days Day Weekday (Mon-Fri) Weekend (Sat-Sun) [DATE] [DATE] [DATE] [DATE]…" at bounding box center [665, 224] width 76 height 16
select select "DAY"
click at [627, 216] on select "Select days Day Weekday (Mon-Fri) Weekend (Sat-Sun) [DATE] [DATE] [DATE] [DATE]…" at bounding box center [665, 224] width 76 height 16
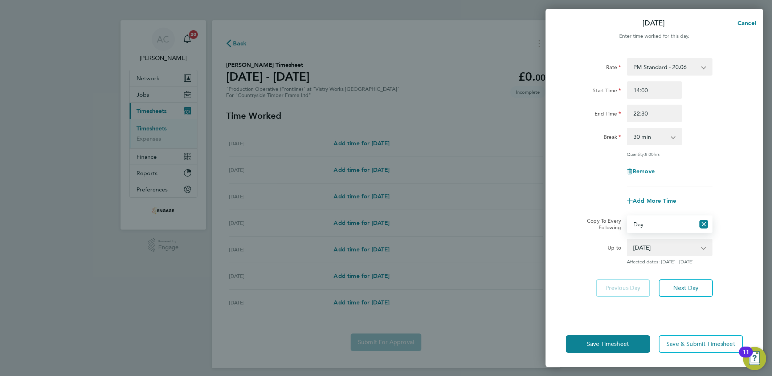
click at [648, 240] on select "[DATE] [DATE] [DATE] [DATE] [DATE] [DATE]" at bounding box center [664, 247] width 75 height 16
select select "[DATE]"
click at [627, 239] on select "[DATE] [DATE] [DATE] [DATE] [DATE] [DATE]" at bounding box center [664, 247] width 75 height 16
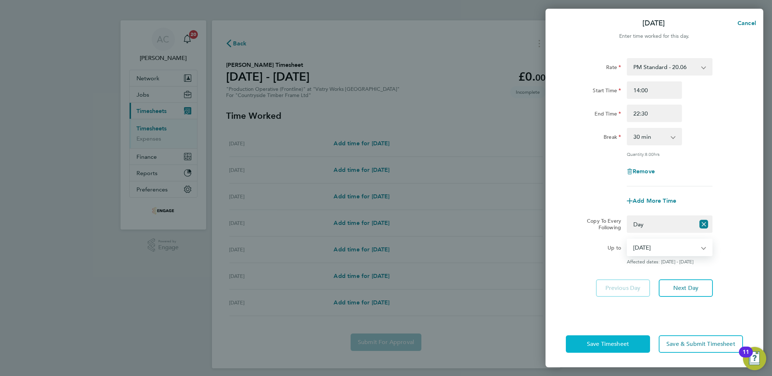
click at [629, 339] on button "Save Timesheet" at bounding box center [608, 343] width 84 height 17
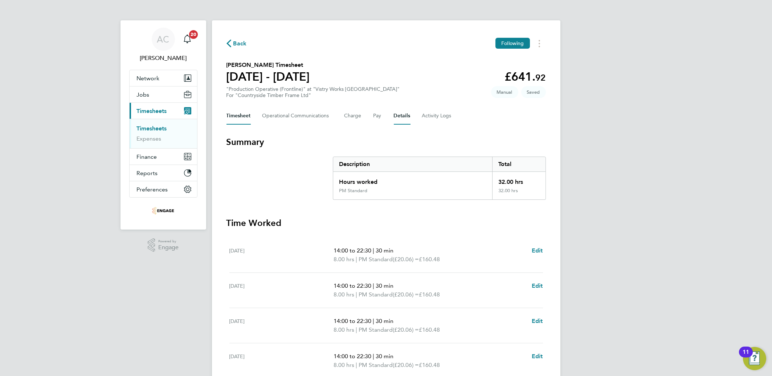
click at [395, 115] on button "Details" at bounding box center [402, 115] width 17 height 17
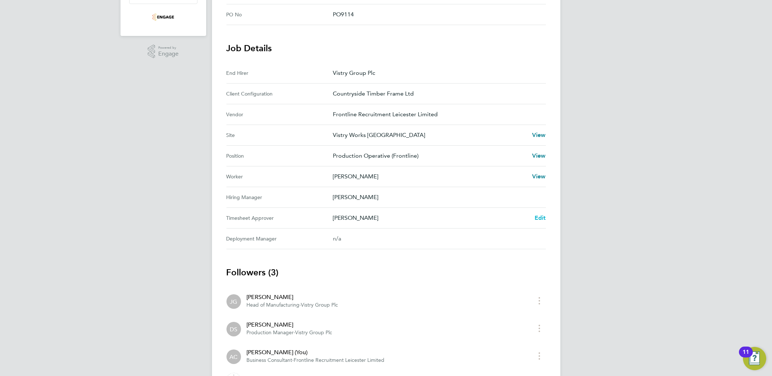
click at [541, 219] on span "Edit" at bounding box center [539, 217] width 11 height 7
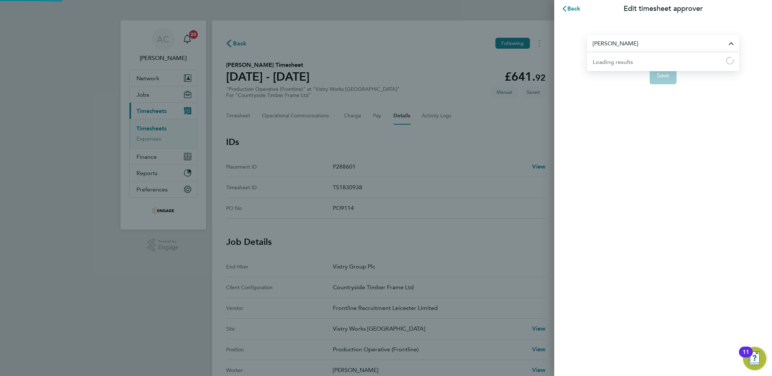
click at [667, 41] on input "[PERSON_NAME]" at bounding box center [663, 43] width 152 height 17
click at [648, 68] on li "[PERSON_NAME]" at bounding box center [663, 61] width 152 height 18
type input "[PERSON_NAME]"
click at [666, 85] on div "[PERSON_NAME] Save" at bounding box center [663, 54] width 218 height 75
click at [661, 80] on button "Save" at bounding box center [662, 75] width 27 height 17
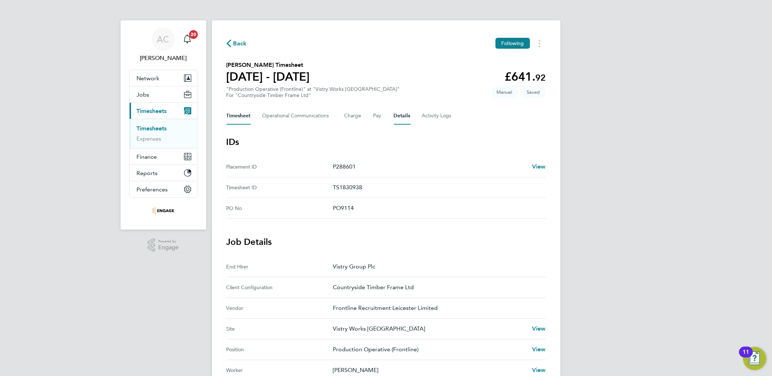
click at [235, 111] on button "Timesheet" at bounding box center [238, 115] width 24 height 17
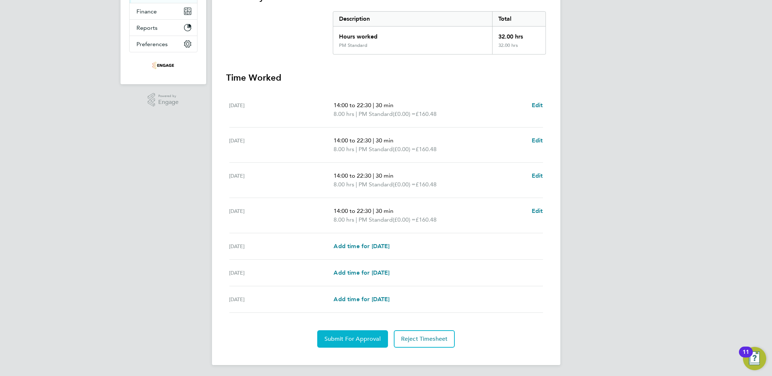
click at [337, 335] on span "Submit For Approval" at bounding box center [352, 338] width 56 height 7
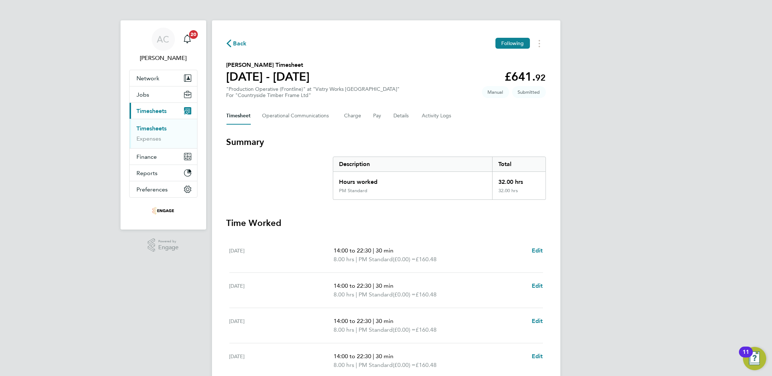
click at [153, 129] on link "Timesheets" at bounding box center [152, 128] width 30 height 7
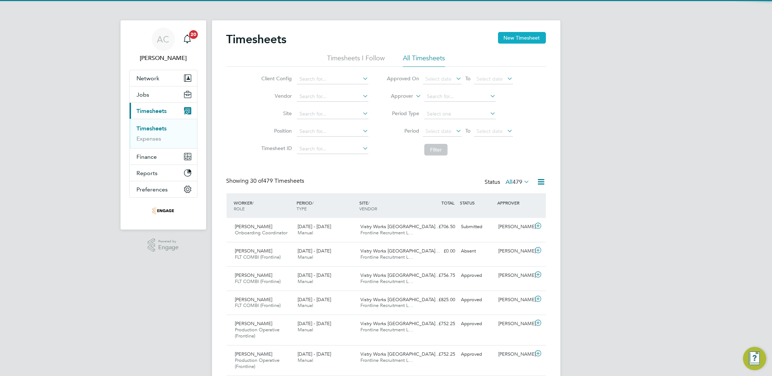
click at [530, 41] on button "New Timesheet" at bounding box center [522, 38] width 48 height 12
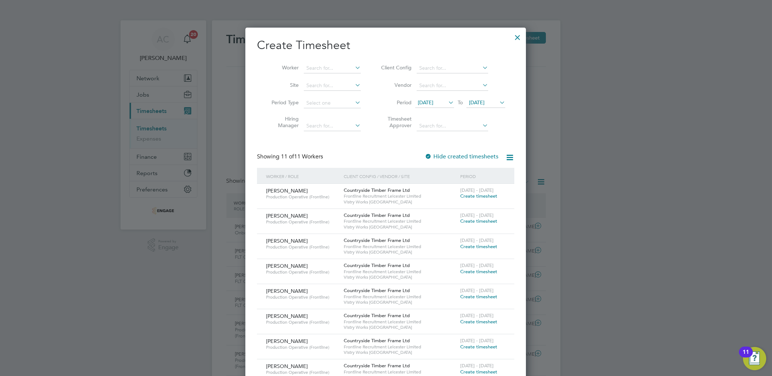
click at [481, 222] on span "Create timesheet" at bounding box center [478, 221] width 37 height 6
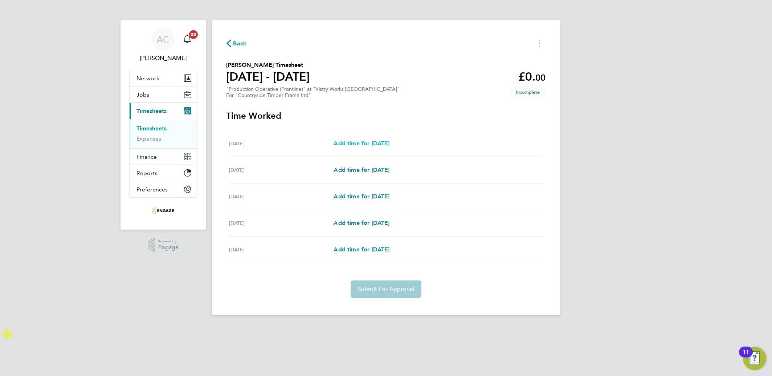
click at [365, 144] on span "Add time for [DATE]" at bounding box center [361, 143] width 56 height 7
select select "15"
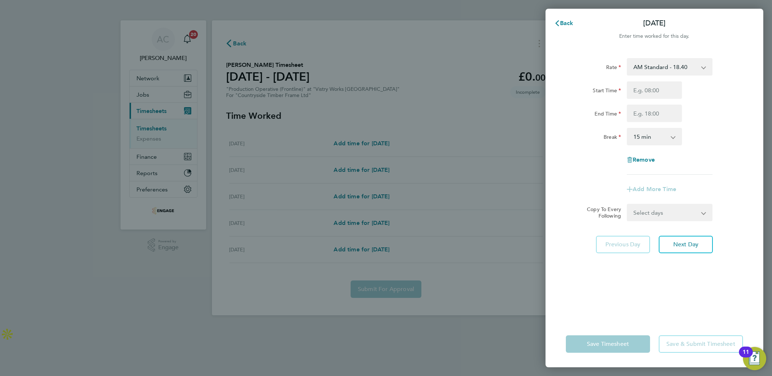
click at [651, 71] on select "AM Standard - 18.40 OT 1 - 27.60 PM OT 2 - 40.11 OT2 - 36.80 PM OT 1 - 30.08 PM…" at bounding box center [664, 67] width 75 height 16
select select "15"
click at [636, 96] on input "Start Time" at bounding box center [654, 89] width 55 height 17
type input "14:00"
type input "22:30"
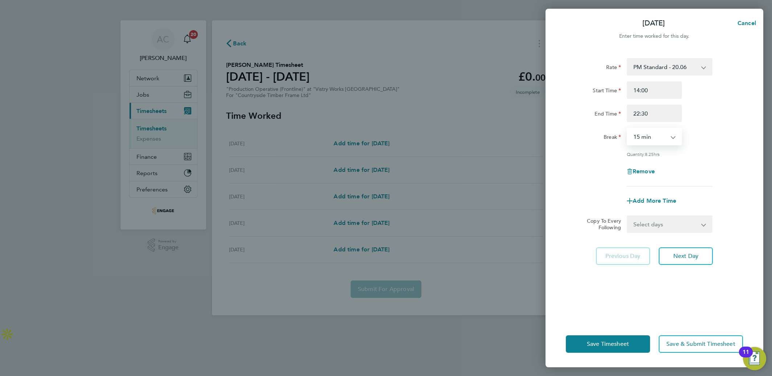
click at [637, 135] on select "0 min 15 min 30 min 45 min 60 min 75 min 90 min" at bounding box center [649, 136] width 45 height 16
select select "30"
click at [627, 128] on select "0 min 15 min 30 min 45 min 60 min 75 min 90 min" at bounding box center [649, 136] width 45 height 16
click at [656, 228] on select "Select days Day [DATE] [DATE] [DATE] [DATE]" at bounding box center [665, 224] width 76 height 16
select select "DAY"
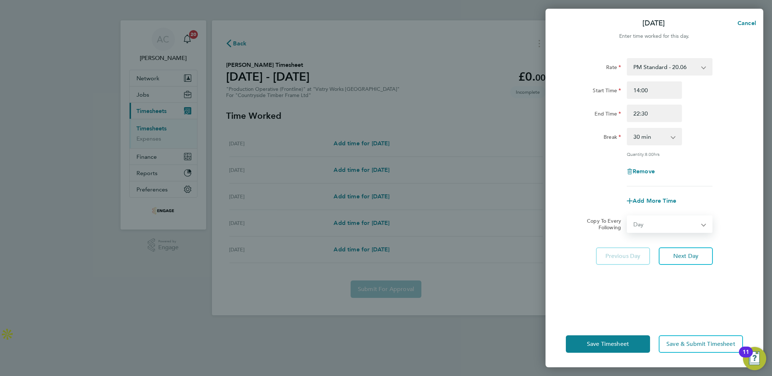
click at [627, 216] on select "Select days Day [DATE] [DATE] [DATE] [DATE]" at bounding box center [665, 224] width 76 height 16
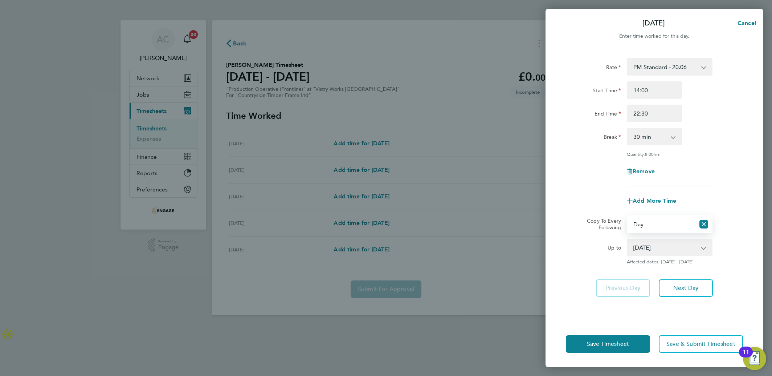
drag, startPoint x: 656, startPoint y: 231, endPoint x: 648, endPoint y: 251, distance: 21.4
click at [648, 250] on select "[DATE] [DATE] [DATE] [DATE]" at bounding box center [664, 247] width 75 height 16
select select "[DATE]"
click at [627, 239] on select "[DATE] [DATE] [DATE] [DATE]" at bounding box center [664, 247] width 75 height 16
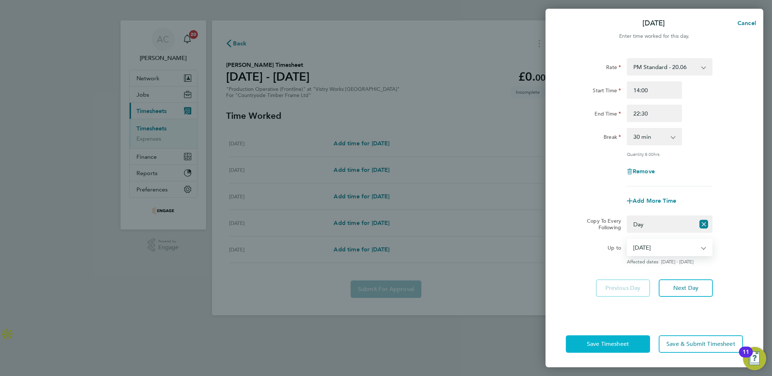
click at [629, 342] on button "Save Timesheet" at bounding box center [608, 343] width 84 height 17
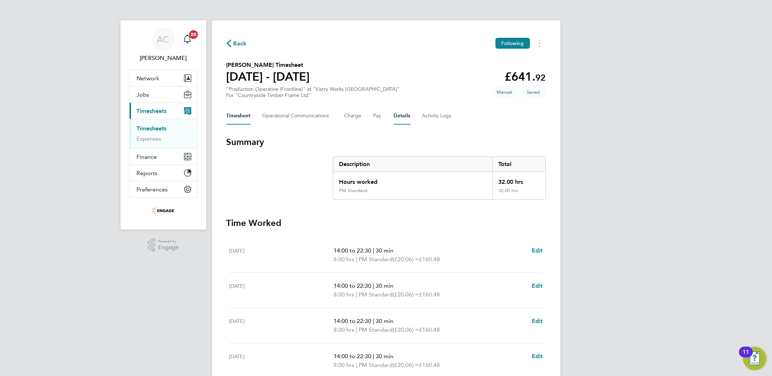
click at [395, 116] on button "Details" at bounding box center [402, 115] width 17 height 17
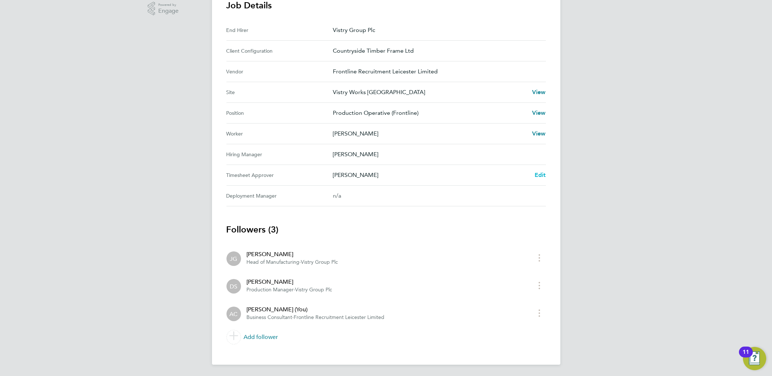
click at [537, 172] on span "Edit" at bounding box center [539, 174] width 11 height 7
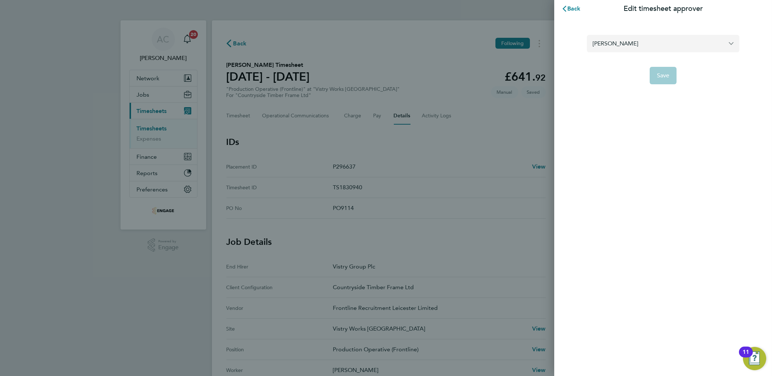
click at [620, 37] on input "[PERSON_NAME]" at bounding box center [663, 43] width 152 height 17
click at [619, 63] on span "[PERSON_NAME]" at bounding box center [614, 61] width 45 height 9
type input "[PERSON_NAME]"
click at [663, 79] on button "Save" at bounding box center [662, 75] width 27 height 17
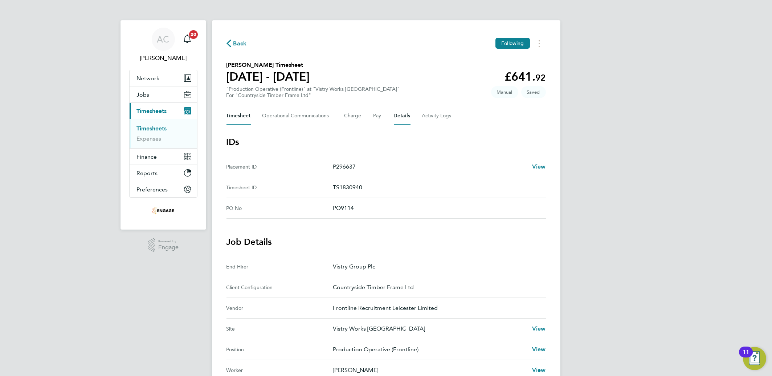
click at [246, 121] on button "Timesheet" at bounding box center [238, 115] width 24 height 17
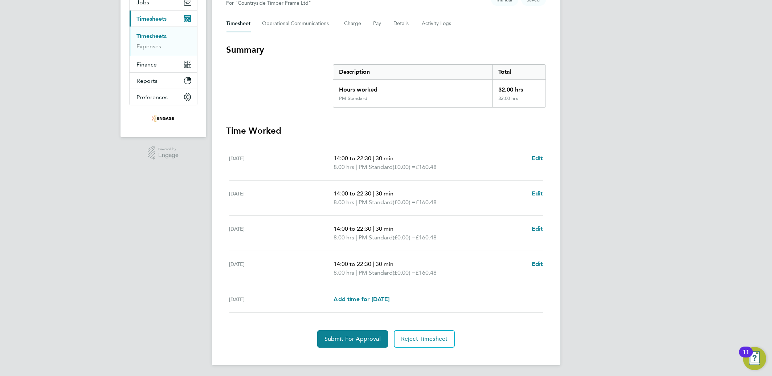
click at [317, 331] on div "Submit For Approval Reject Timesheet" at bounding box center [385, 338] width 319 height 17
click at [325, 333] on button "Submit For Approval" at bounding box center [352, 338] width 71 height 17
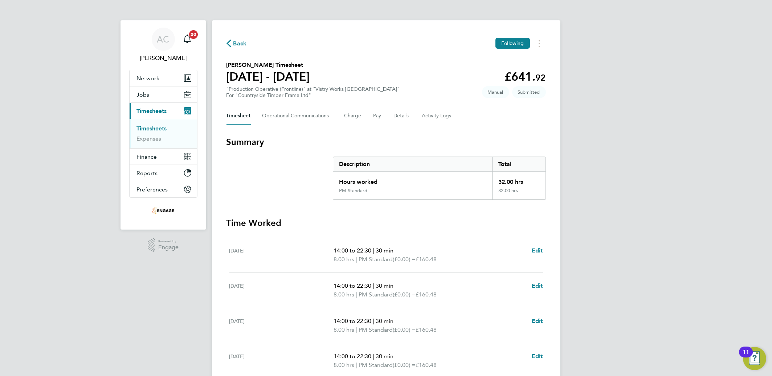
click at [139, 125] on link "Timesheets" at bounding box center [152, 128] width 30 height 7
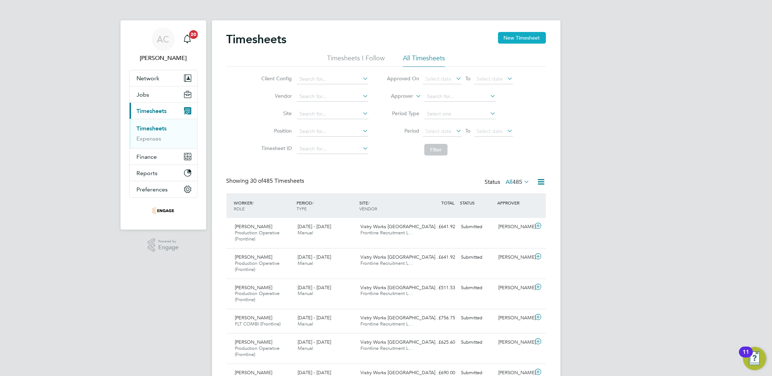
click at [527, 41] on button "New Timesheet" at bounding box center [522, 38] width 48 height 12
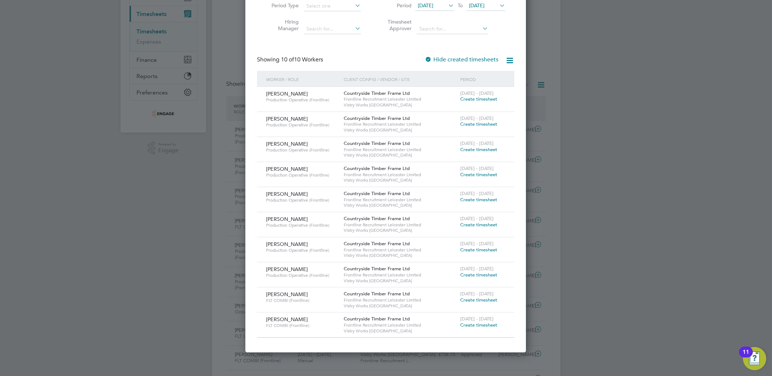
click at [466, 123] on span "Create timesheet" at bounding box center [478, 124] width 37 height 6
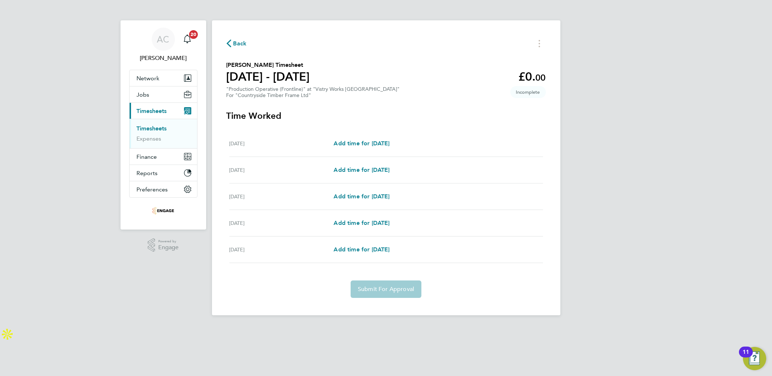
click at [383, 150] on div "[DATE] Add time for [DATE] Add time for [DATE]" at bounding box center [385, 143] width 313 height 26
click at [378, 141] on span "Add time for [DATE]" at bounding box center [361, 143] width 56 height 7
select select "15"
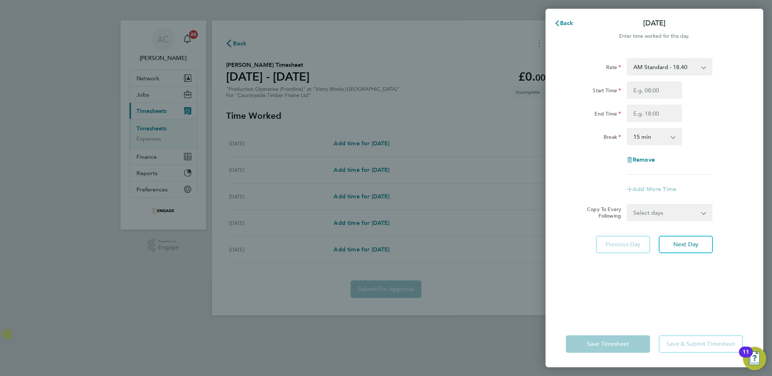
click at [653, 63] on select "AM Standard - 18.40 PM Standard - 20.06 OT2 - 36.80 PM OT 1 - 30.08 PM OT 2 - 4…" at bounding box center [664, 67] width 75 height 16
select select "15"
click at [639, 90] on input "Start Time" at bounding box center [654, 89] width 55 height 17
type input "14:00"
type input "22:30"
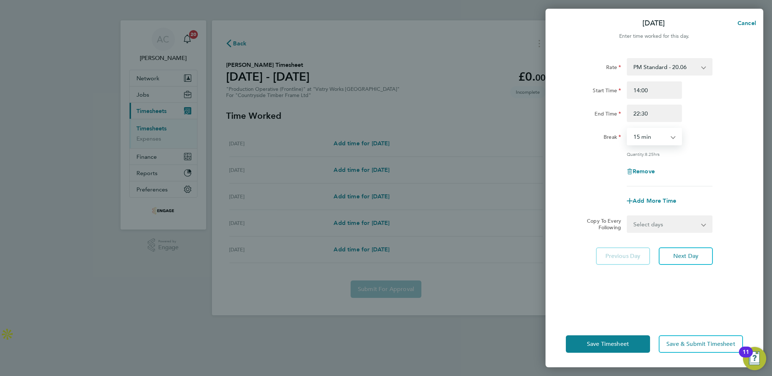
select select "30"
click at [682, 223] on select "Select days Day [DATE] [DATE] [DATE] [DATE]" at bounding box center [665, 224] width 76 height 16
select select "DAY"
click at [627, 216] on select "Select days Day [DATE] [DATE] [DATE] [DATE]" at bounding box center [665, 224] width 76 height 16
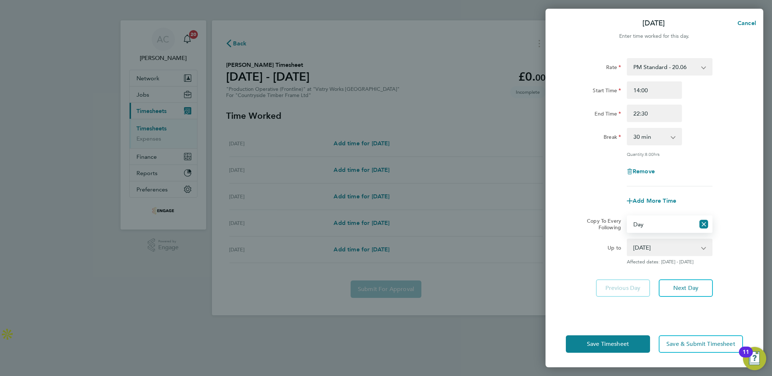
click at [653, 230] on select "Select days Day [DATE] [DATE] [DATE] [DATE]" at bounding box center [660, 224] width 67 height 16
drag, startPoint x: 595, startPoint y: 255, endPoint x: 643, endPoint y: 242, distance: 49.0
click at [595, 255] on div "Up to" at bounding box center [593, 251] width 61 height 26
drag, startPoint x: 658, startPoint y: 240, endPoint x: 660, endPoint y: 244, distance: 4.7
click at [658, 240] on select "[DATE] [DATE] [DATE] [DATE]" at bounding box center [664, 247] width 75 height 16
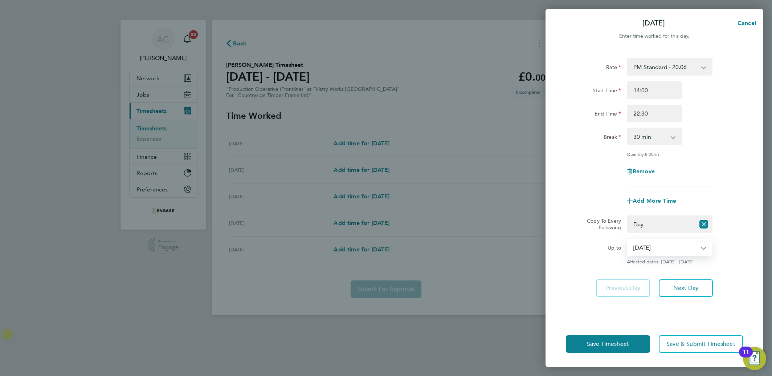
select select "[DATE]"
click at [627, 239] on select "[DATE] [DATE] [DATE] [DATE]" at bounding box center [664, 247] width 75 height 16
click at [625, 333] on div "Save Timesheet Save & Submit Timesheet" at bounding box center [654, 343] width 218 height 46
click at [627, 342] on span "Save Timesheet" at bounding box center [608, 343] width 42 height 7
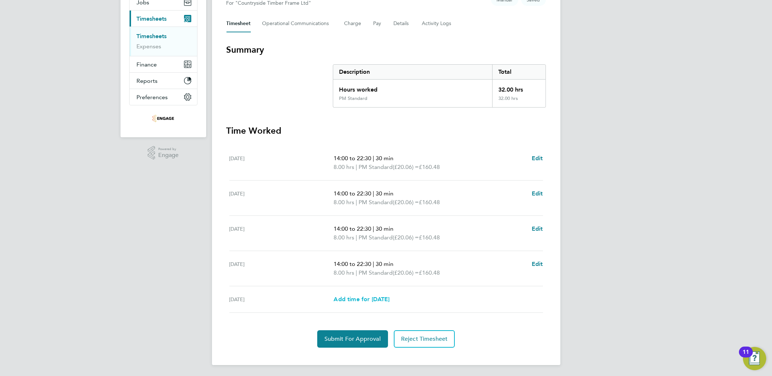
click at [373, 302] on link "Add time for [DATE]" at bounding box center [361, 299] width 56 height 9
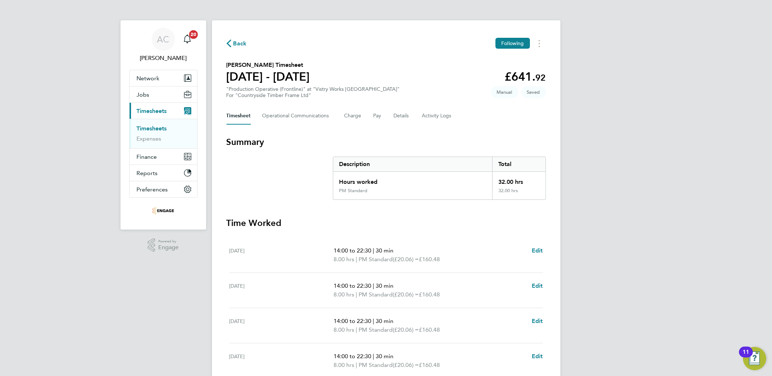
select select "15"
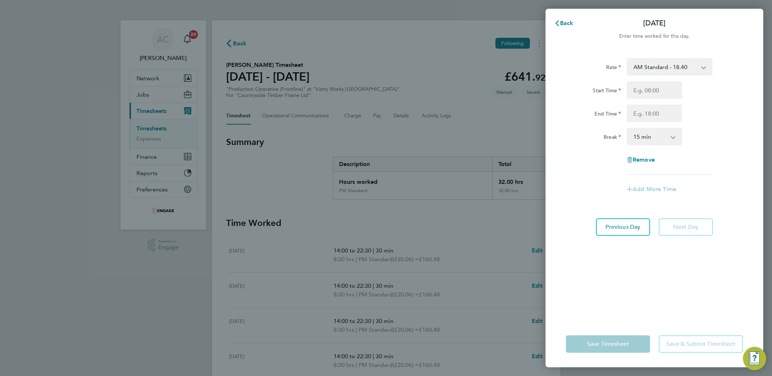
click at [637, 54] on div "Rate AM Standard - 18.40 PM Standard - 20.06 OT2 - 36.80 PM OT 1 - 30.08 PM OT …" at bounding box center [654, 184] width 218 height 271
click at [641, 73] on select "AM Standard - 18.40 PM Standard - 20.06 OT2 - 36.80 PM OT 1 - 30.08 PM OT 2 - 4…" at bounding box center [664, 67] width 75 height 16
select select "15"
drag, startPoint x: 641, startPoint y: 75, endPoint x: 645, endPoint y: 93, distance: 18.0
click at [645, 93] on input "Start Time" at bounding box center [654, 89] width 55 height 17
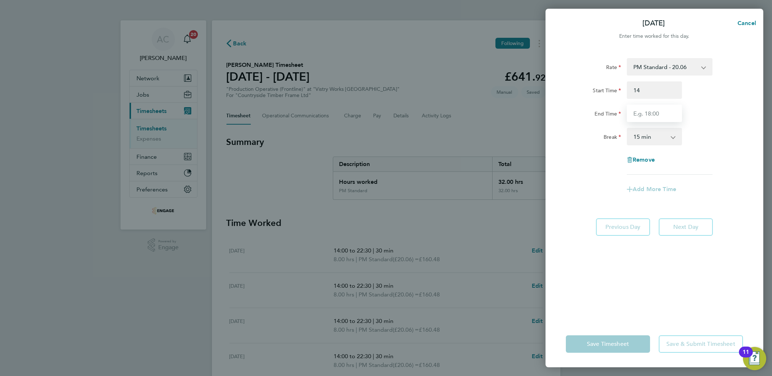
type input "14:00"
type input "20:00"
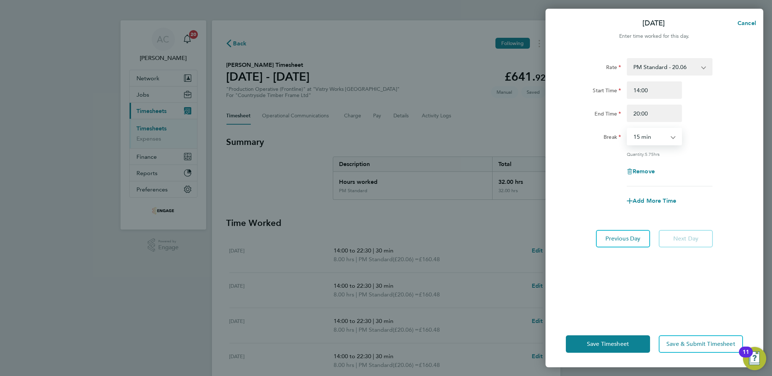
select select "30"
click at [607, 339] on button "Save Timesheet" at bounding box center [608, 343] width 84 height 17
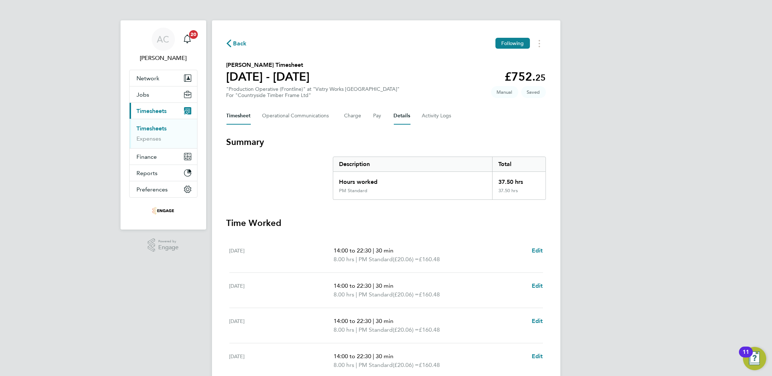
click at [394, 111] on button "Details" at bounding box center [402, 115] width 17 height 17
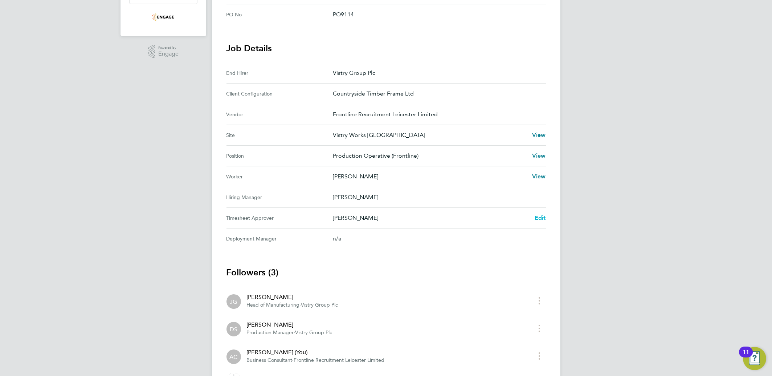
click at [545, 219] on span "Edit" at bounding box center [539, 217] width 11 height 7
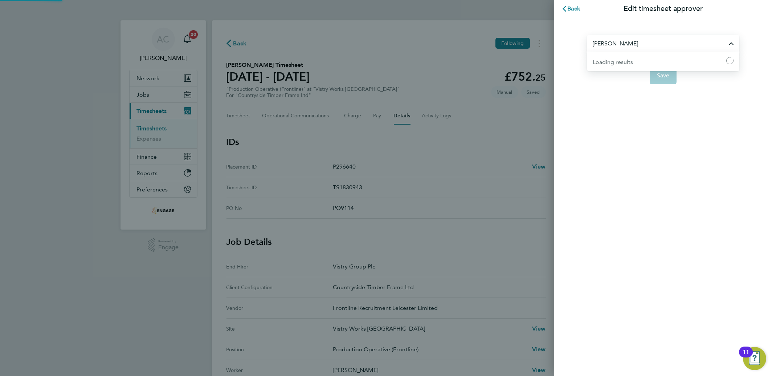
click at [611, 46] on input "[PERSON_NAME]" at bounding box center [663, 43] width 152 height 17
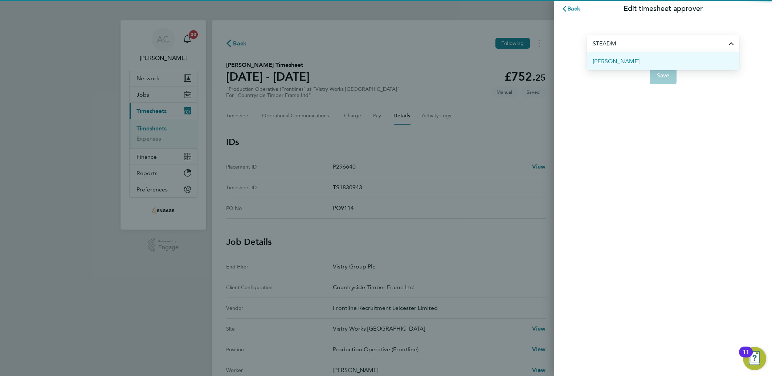
click at [611, 58] on span "[PERSON_NAME]" at bounding box center [615, 61] width 47 height 9
type input "[PERSON_NAME]"
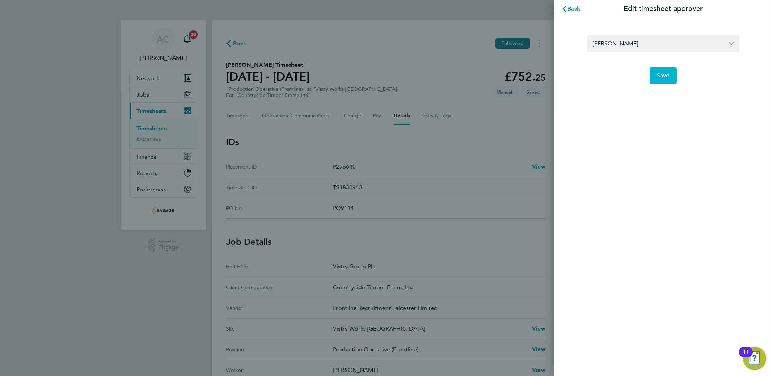
click at [663, 78] on span "Save" at bounding box center [663, 75] width 13 height 7
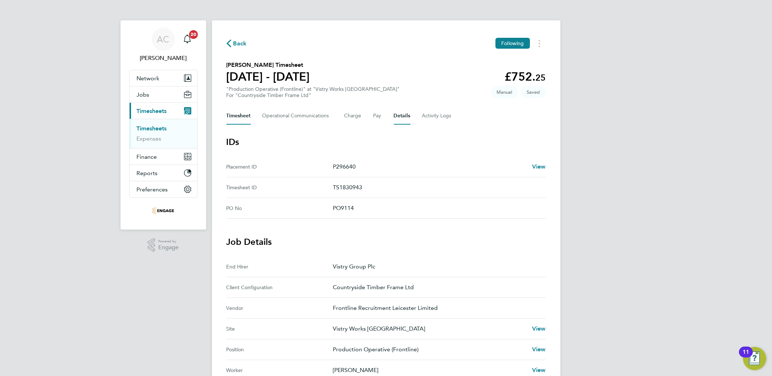
click at [234, 112] on button "Timesheet" at bounding box center [238, 115] width 24 height 17
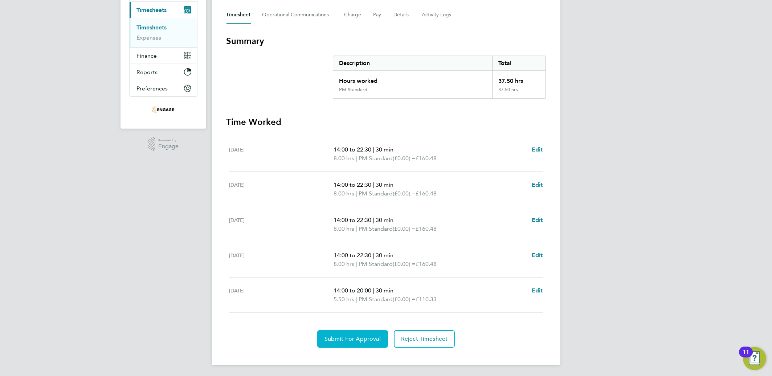
click at [353, 336] on span "Submit For Approval" at bounding box center [352, 338] width 56 height 7
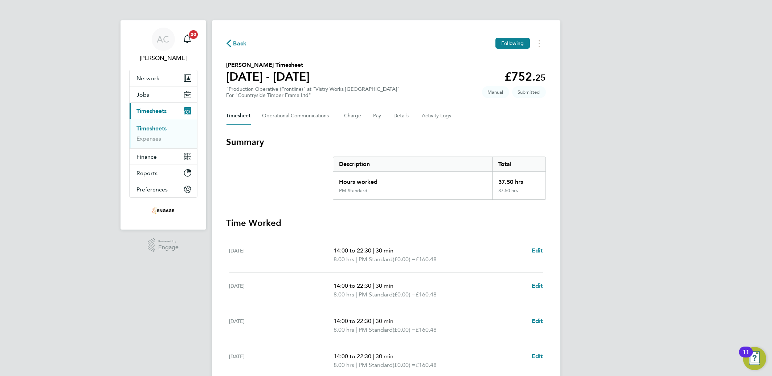
click at [142, 123] on ul "Timesheets Expenses" at bounding box center [163, 133] width 67 height 29
click at [142, 124] on ul "Timesheets Expenses" at bounding box center [163, 133] width 67 height 29
click at [143, 125] on link "Timesheets" at bounding box center [152, 128] width 30 height 7
